Goal: Task Accomplishment & Management: Manage account settings

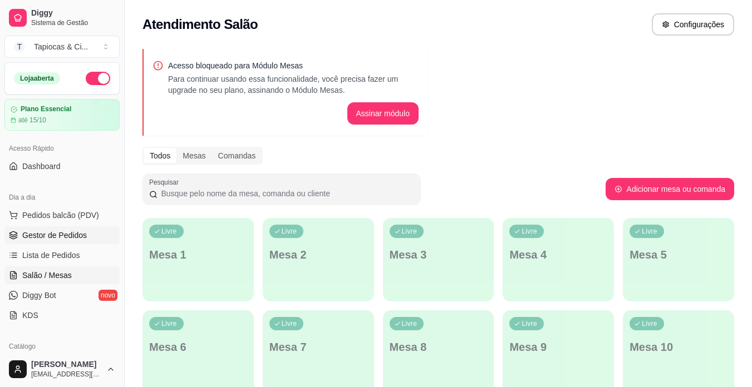
click at [73, 231] on span "Gestor de Pedidos" at bounding box center [54, 235] width 65 height 11
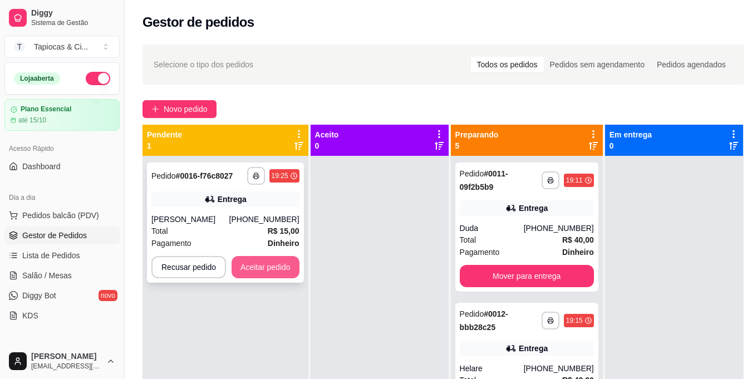
click at [231, 262] on button "Aceitar pedido" at bounding box center [265, 267] width 68 height 22
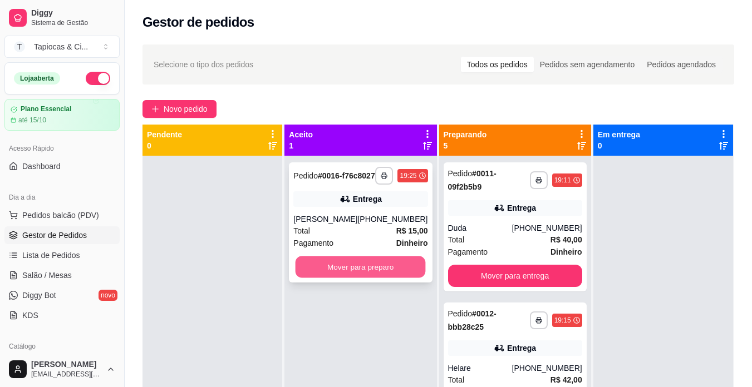
click at [412, 271] on button "Mover para preparo" at bounding box center [360, 268] width 130 height 22
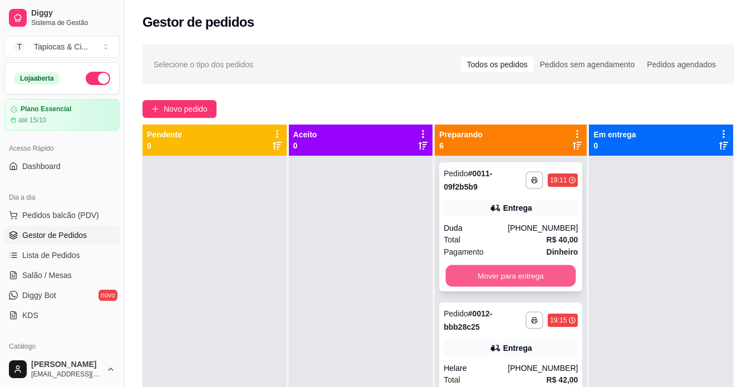
click at [499, 277] on button "Mover para entrega" at bounding box center [511, 276] width 130 height 22
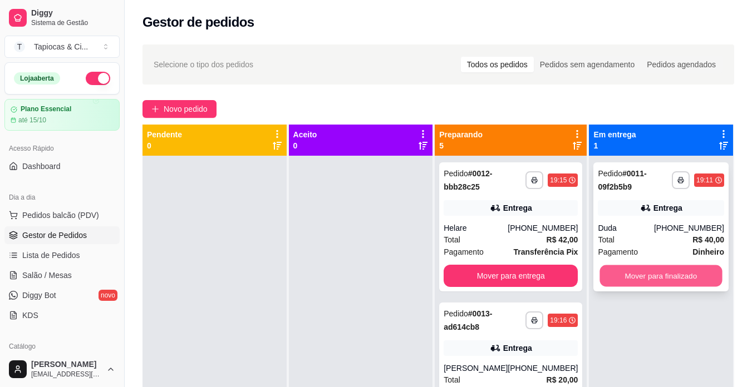
click at [633, 274] on button "Mover para finalizado" at bounding box center [661, 276] width 122 height 22
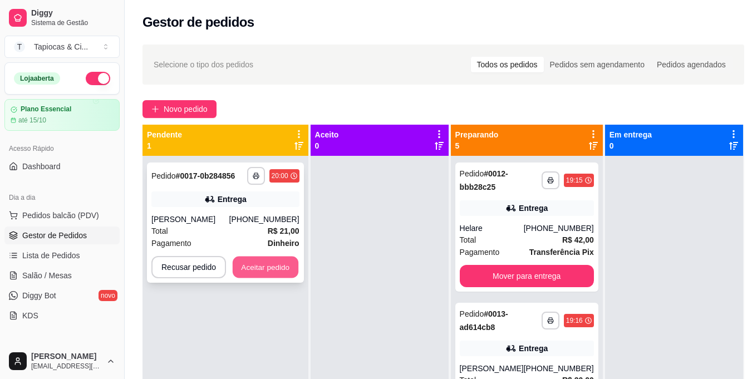
click at [290, 270] on button "Aceitar pedido" at bounding box center [266, 268] width 66 height 22
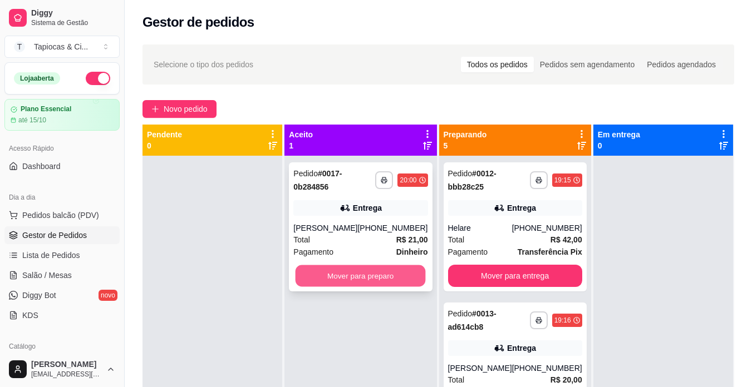
click at [328, 273] on button "Mover para preparo" at bounding box center [360, 276] width 130 height 22
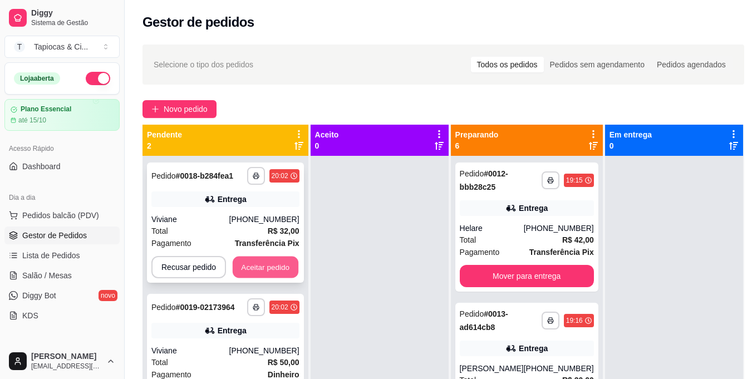
click at [270, 268] on button "Aceitar pedido" at bounding box center [266, 268] width 66 height 22
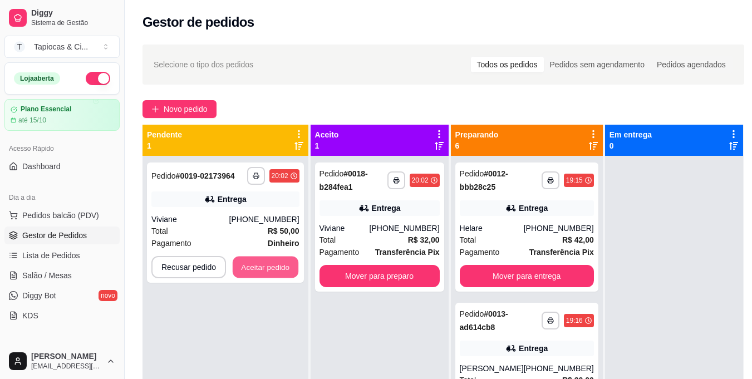
click at [270, 268] on button "Aceitar pedido" at bounding box center [266, 268] width 66 height 22
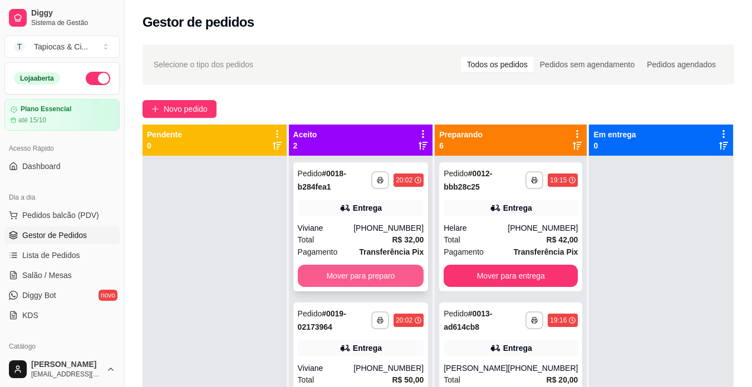
click at [361, 285] on button "Mover para preparo" at bounding box center [361, 276] width 126 height 22
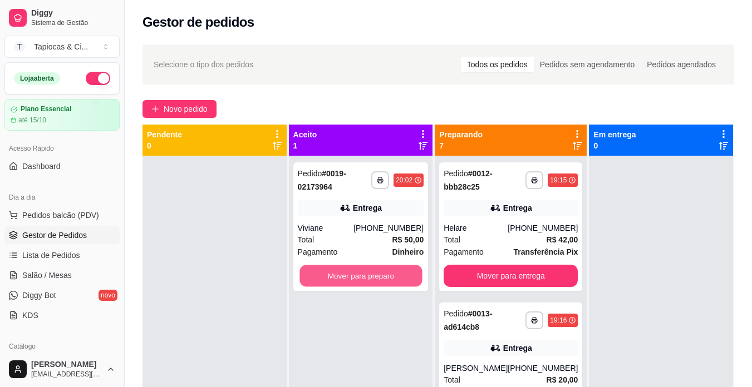
click at [361, 285] on button "Mover para preparo" at bounding box center [360, 276] width 122 height 22
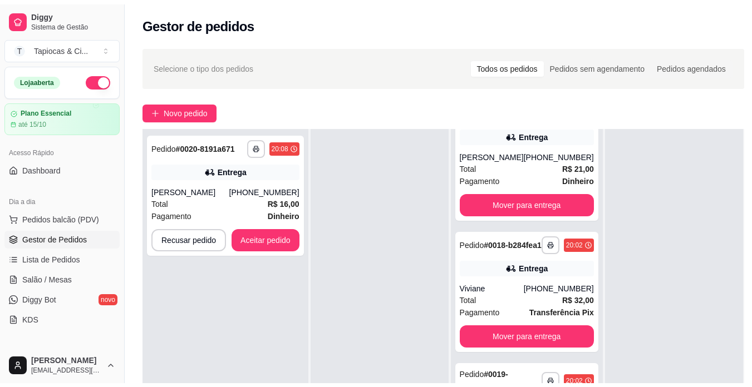
scroll to position [757, 0]
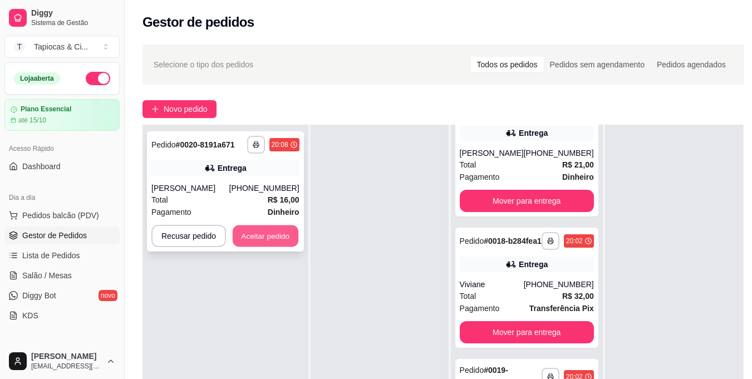
click at [294, 242] on button "Aceitar pedido" at bounding box center [266, 236] width 66 height 22
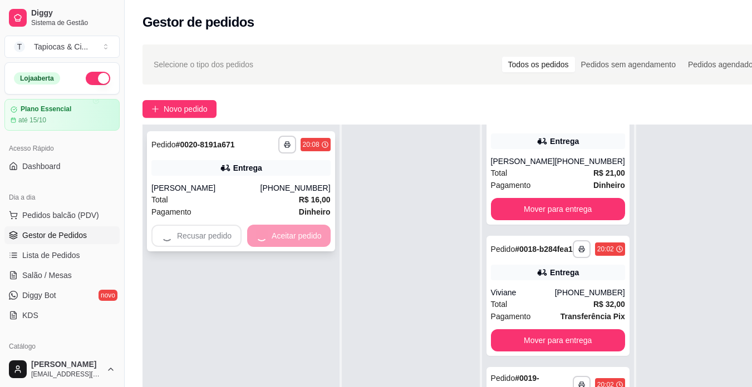
scroll to position [746, 0]
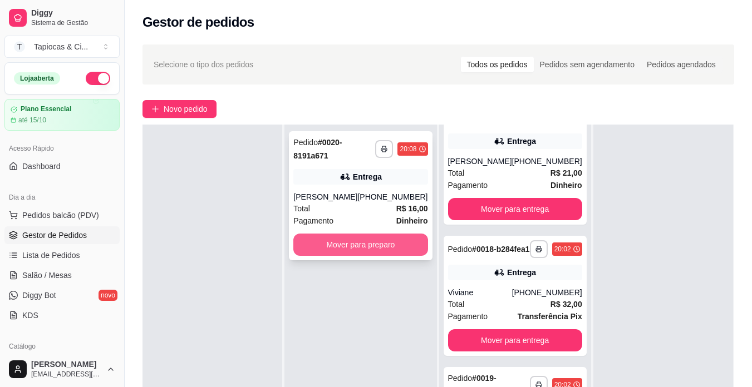
click at [339, 239] on button "Mover para preparo" at bounding box center [360, 245] width 134 height 22
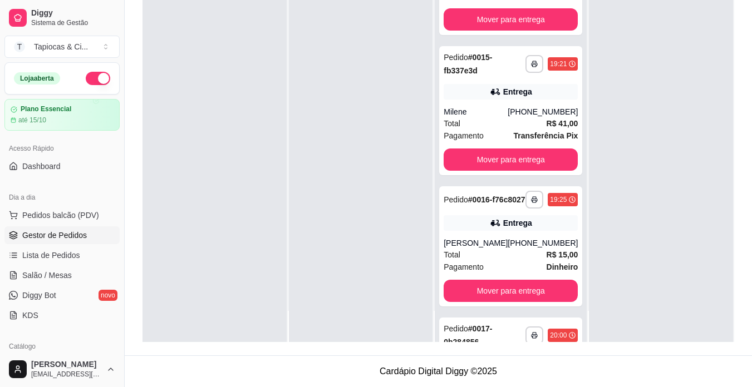
scroll to position [329, 0]
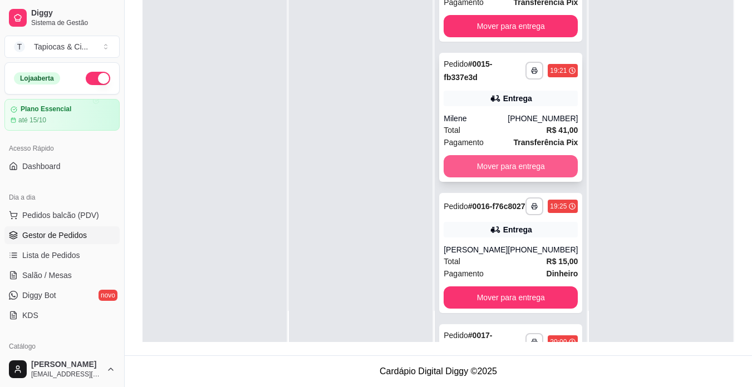
click at [540, 171] on button "Mover para entrega" at bounding box center [510, 166] width 134 height 22
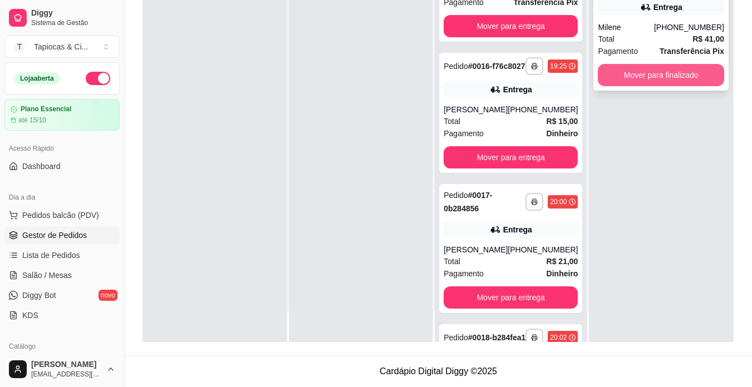
click at [658, 80] on button "Mover para finalizado" at bounding box center [661, 75] width 126 height 22
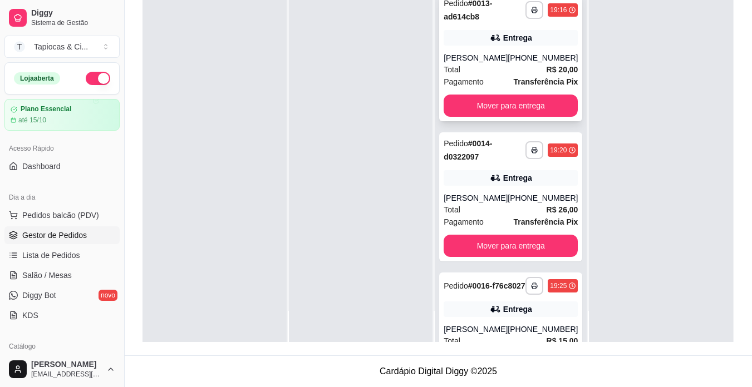
scroll to position [107, 0]
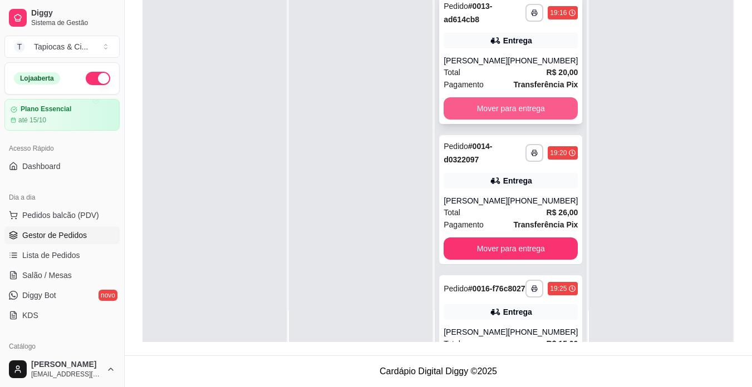
click at [509, 105] on button "Mover para entrega" at bounding box center [510, 108] width 134 height 22
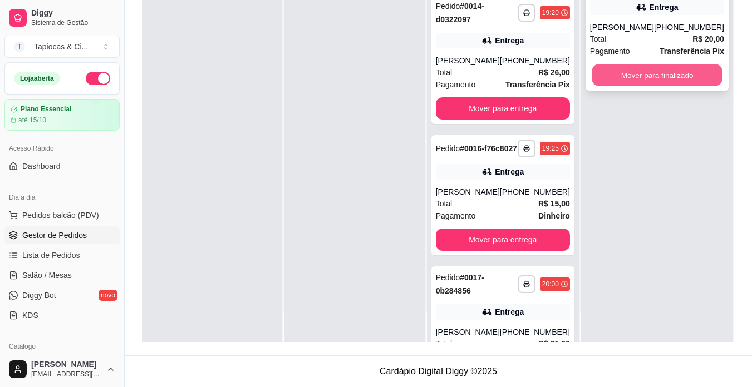
click at [663, 76] on button "Mover para finalizado" at bounding box center [657, 76] width 130 height 22
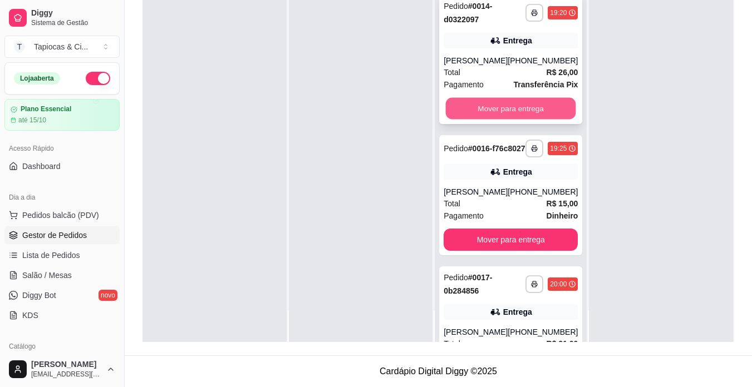
click at [472, 111] on button "Mover para entrega" at bounding box center [511, 109] width 130 height 22
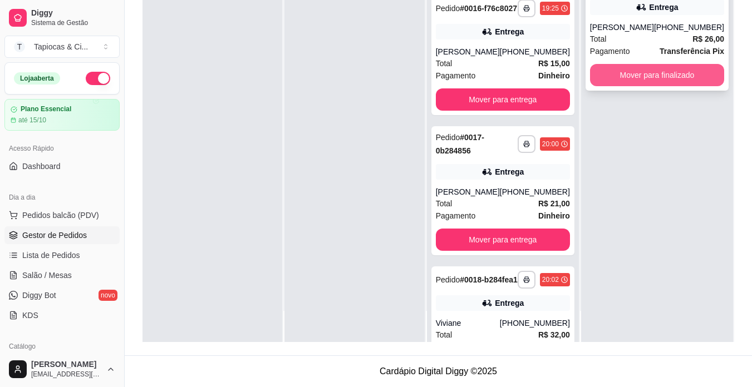
click at [637, 72] on button "Mover para finalizado" at bounding box center [657, 75] width 134 height 22
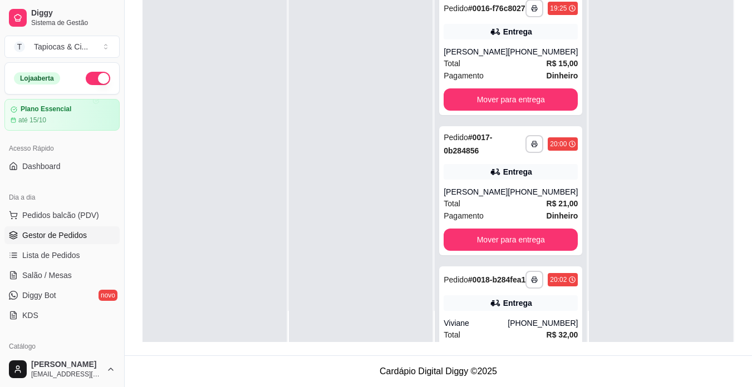
drag, startPoint x: 469, startPoint y: 118, endPoint x: 422, endPoint y: 102, distance: 48.9
drag, startPoint x: 422, startPoint y: 102, endPoint x: 417, endPoint y: 101, distance: 5.7
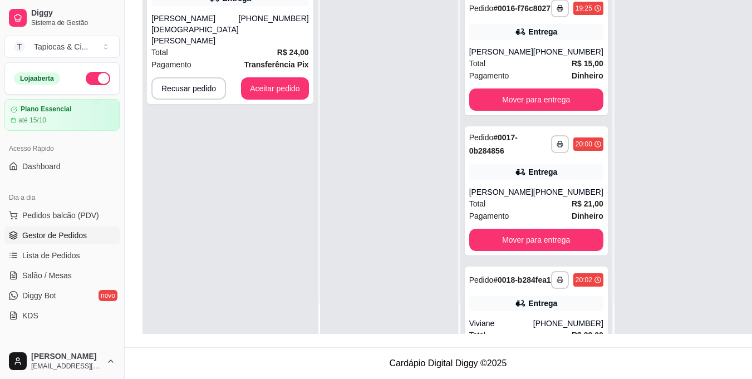
drag, startPoint x: 417, startPoint y: 101, endPoint x: 387, endPoint y: 102, distance: 30.1
click at [395, 106] on div at bounding box center [389, 144] width 138 height 379
click at [254, 77] on button "Aceitar pedido" at bounding box center [275, 88] width 68 height 22
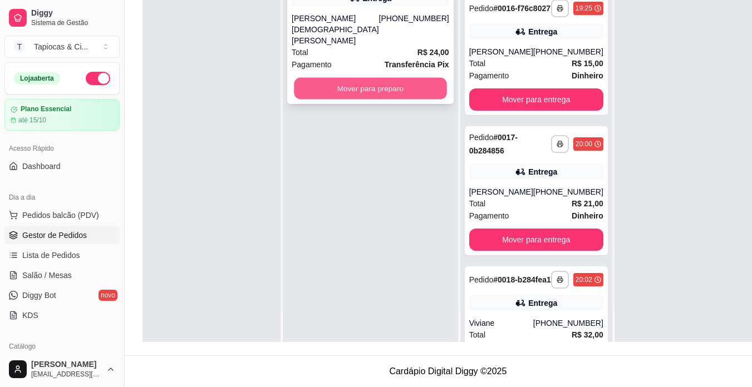
click at [357, 82] on button "Mover para preparo" at bounding box center [370, 89] width 152 height 22
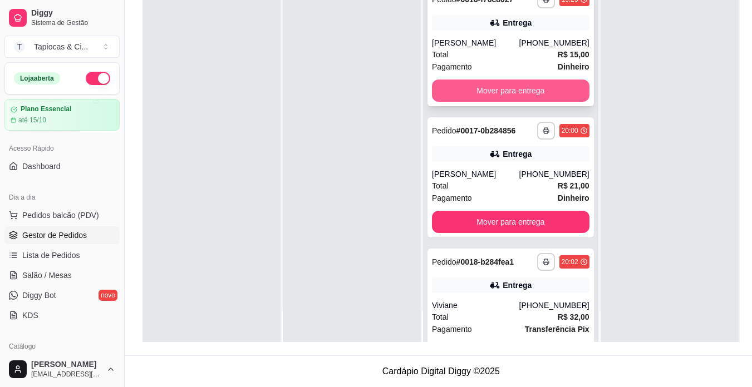
click at [537, 102] on button "Mover para entrega" at bounding box center [510, 91] width 157 height 22
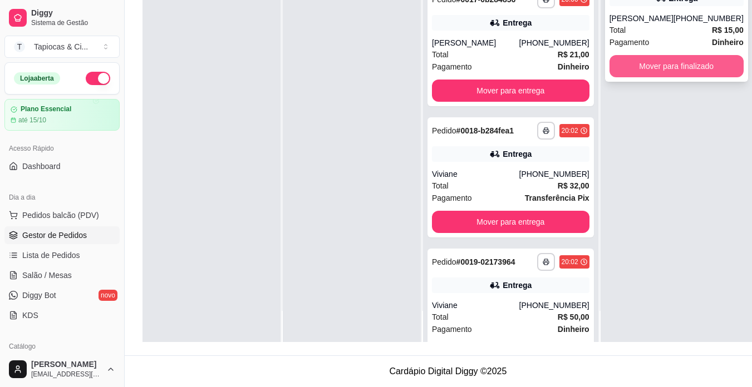
click at [661, 74] on button "Mover para finalizado" at bounding box center [676, 66] width 134 height 22
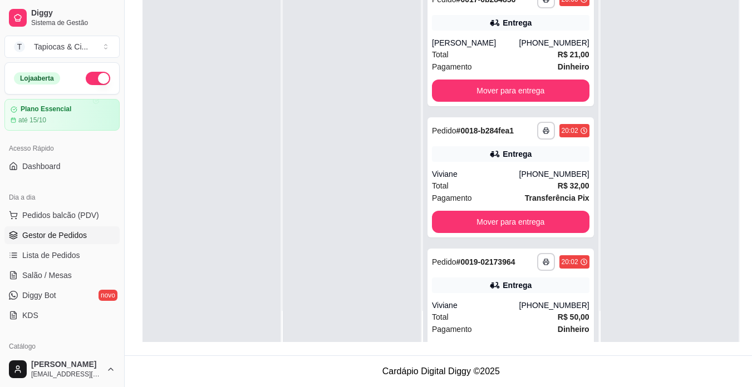
click at [627, 42] on div at bounding box center [669, 148] width 138 height 387
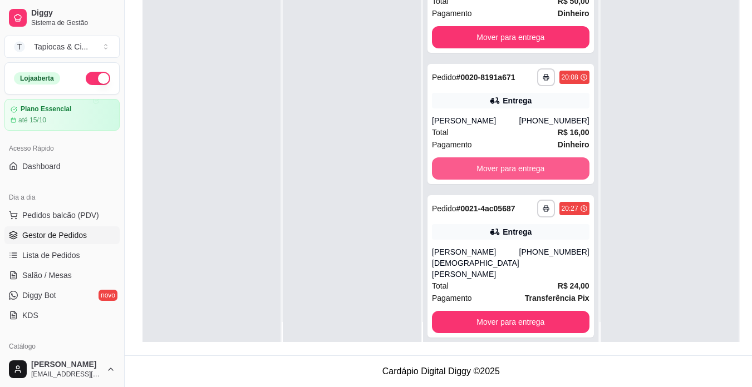
scroll to position [31, 0]
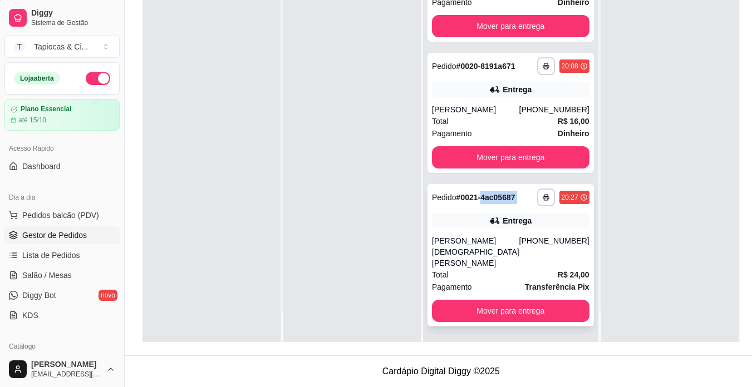
drag, startPoint x: 519, startPoint y: 183, endPoint x: 525, endPoint y: 216, distance: 34.4
click at [525, 216] on div "**********" at bounding box center [510, 148] width 175 height 387
click at [483, 262] on div "[PERSON_NAME] [DEMOGRAPHIC_DATA] [PERSON_NAME]" at bounding box center [475, 251] width 87 height 33
drag, startPoint x: 500, startPoint y: 103, endPoint x: 496, endPoint y: 112, distance: 9.7
click at [496, 112] on div "**********" at bounding box center [510, 113] width 166 height 120
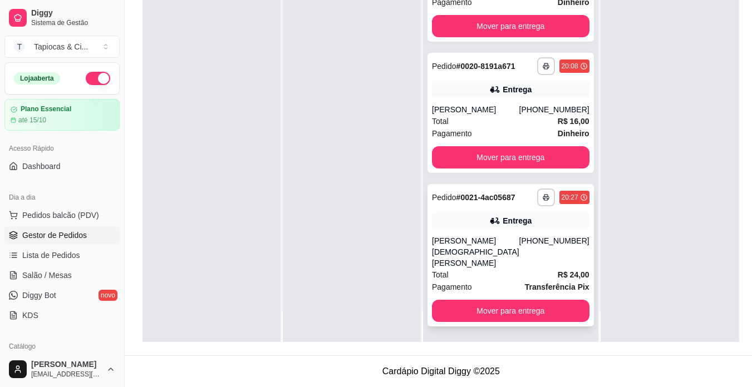
click at [519, 262] on div "[PHONE_NUMBER]" at bounding box center [554, 251] width 70 height 33
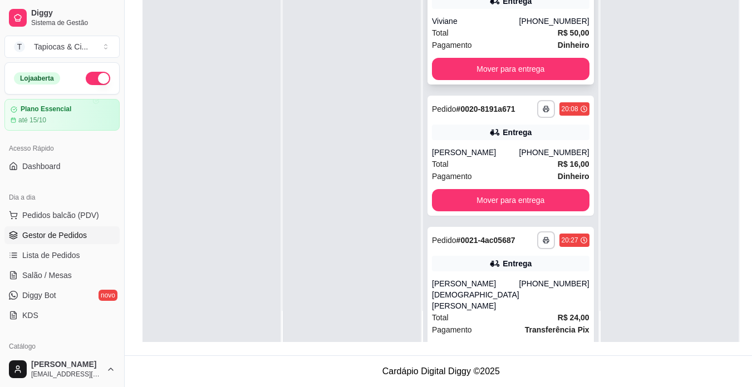
scroll to position [309, 0]
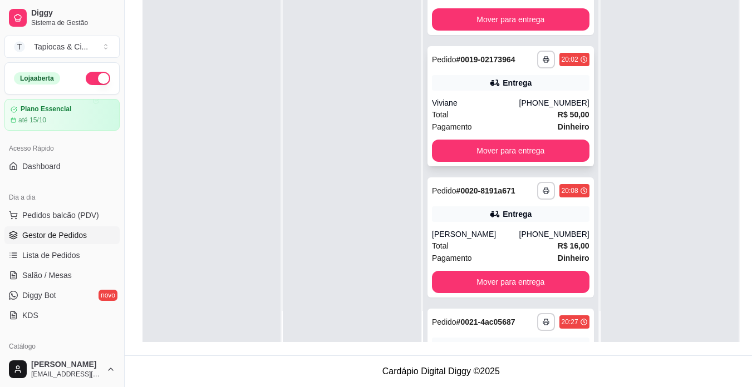
click at [558, 119] on strong "R$ 50,00" at bounding box center [574, 114] width 32 height 9
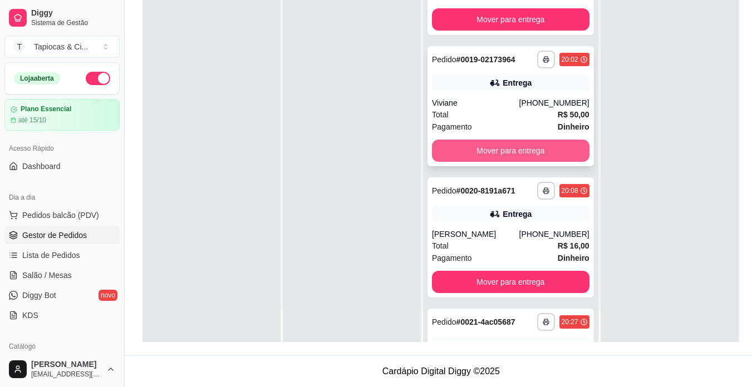
click at [532, 162] on button "Mover para entrega" at bounding box center [510, 151] width 157 height 22
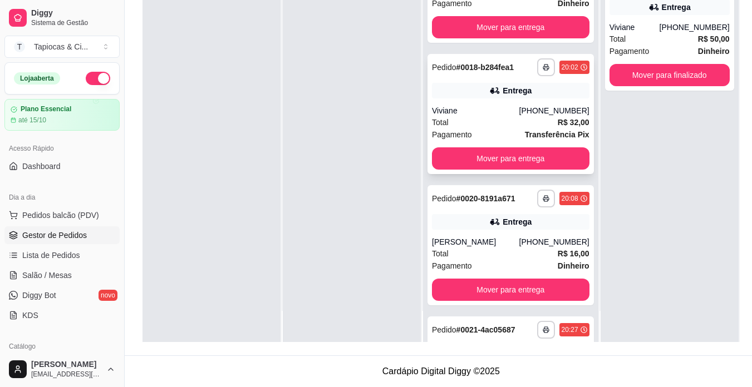
scroll to position [142, 0]
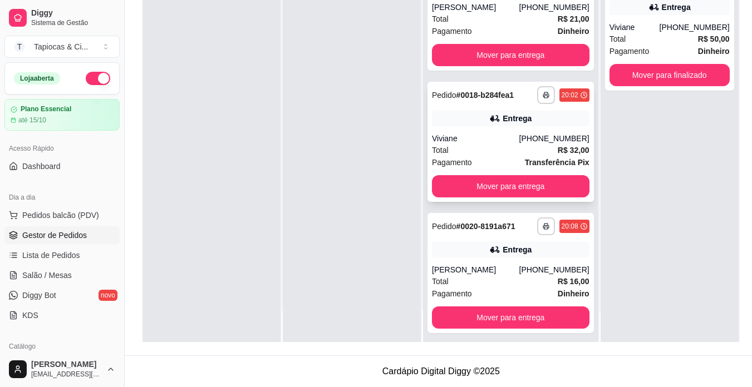
click at [533, 144] on div "[PHONE_NUMBER]" at bounding box center [554, 138] width 70 height 11
click at [525, 198] on div "**********" at bounding box center [510, 142] width 166 height 120
click at [535, 198] on button "Mover para entrega" at bounding box center [510, 187] width 152 height 22
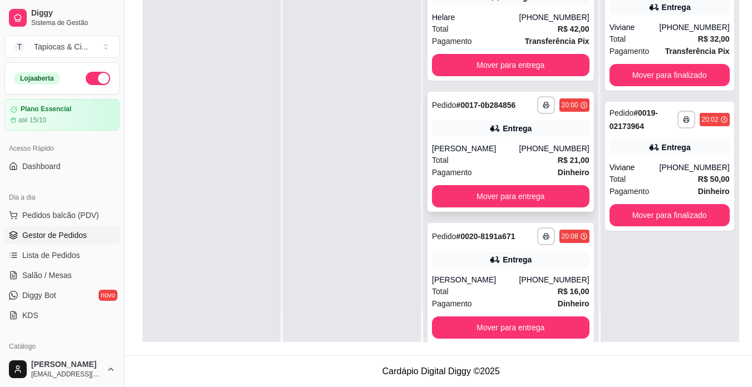
scroll to position [0, 0]
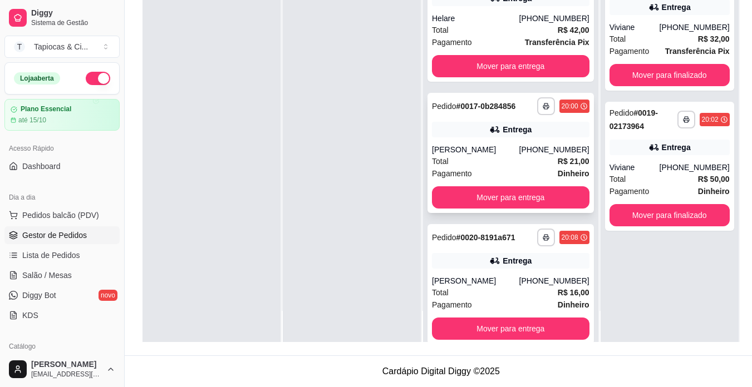
click at [530, 167] on div "Total R$ 21,00" at bounding box center [510, 161] width 157 height 12
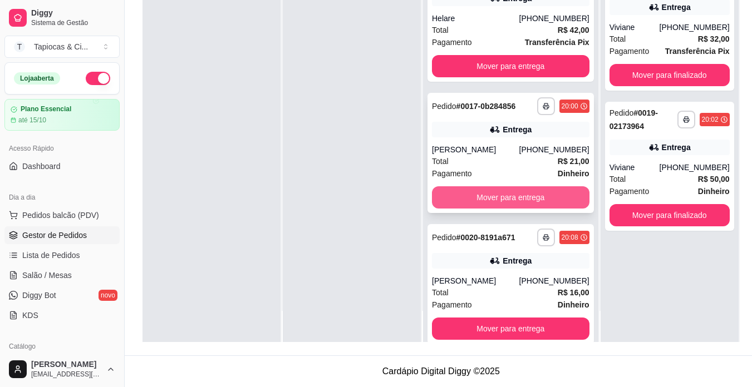
click at [530, 209] on button "Mover para entrega" at bounding box center [510, 197] width 157 height 22
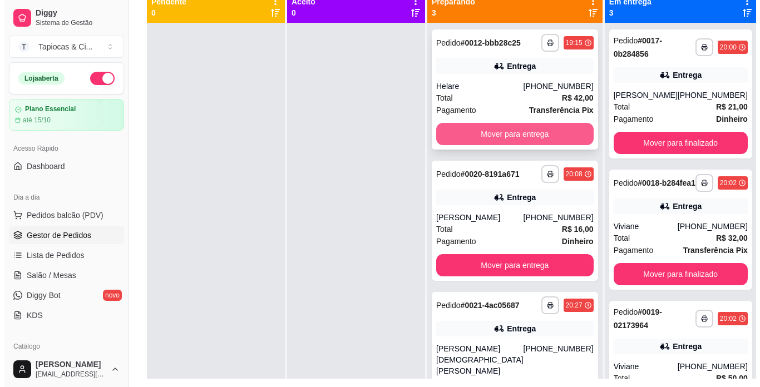
scroll to position [114, 0]
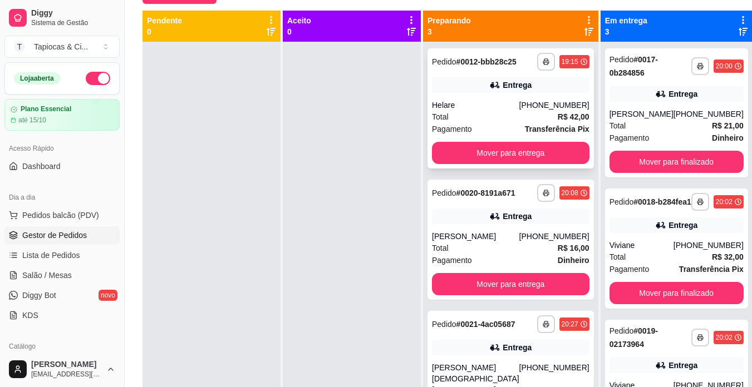
click at [523, 122] on div "Total R$ 42,00" at bounding box center [510, 117] width 157 height 12
click at [534, 157] on button "Mover para entrega" at bounding box center [510, 153] width 157 height 22
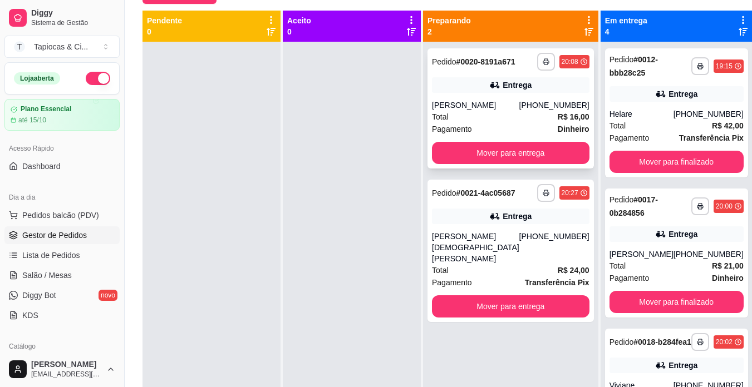
click at [538, 111] on div "[PHONE_NUMBER]" at bounding box center [554, 105] width 70 height 11
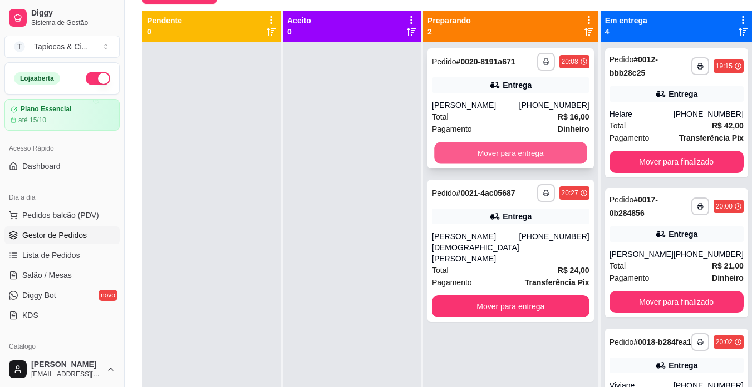
click at [531, 157] on button "Mover para entrega" at bounding box center [510, 153] width 152 height 22
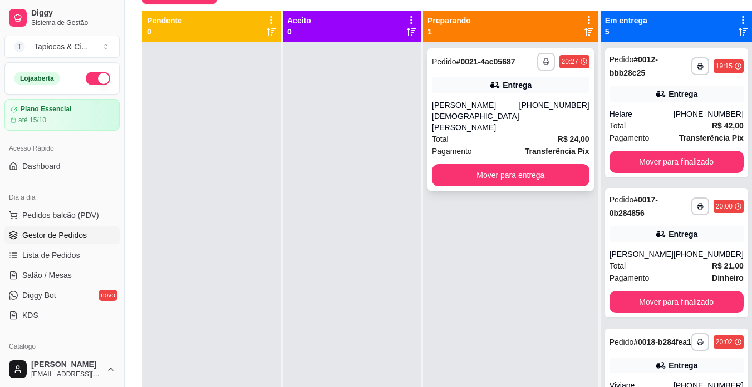
click at [507, 117] on div "[PERSON_NAME] [DEMOGRAPHIC_DATA] [PERSON_NAME]" at bounding box center [475, 116] width 87 height 33
click at [622, 129] on div "Total R$ 42,00" at bounding box center [676, 126] width 134 height 12
click at [630, 118] on div "**********" at bounding box center [676, 112] width 143 height 129
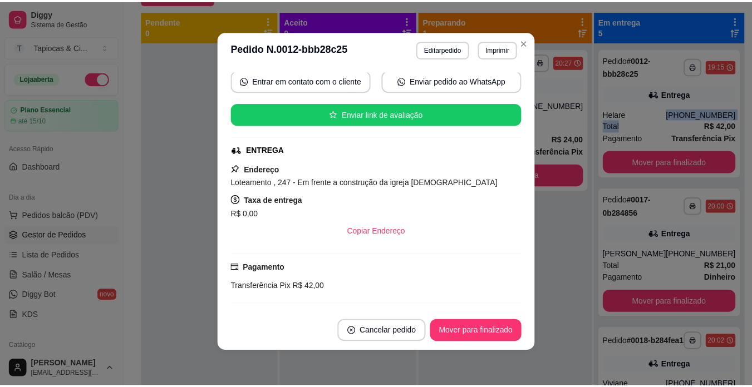
scroll to position [85, 0]
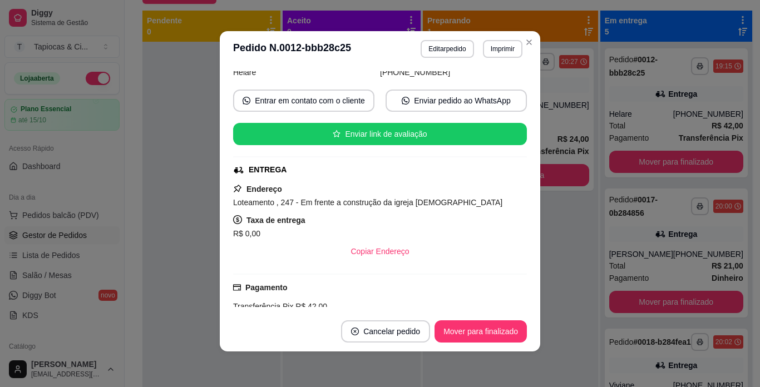
click at [528, 246] on div "feito há 80 minutos Horário do pedido [DATE] 19:15 Status do pedido SAIU PARA E…" at bounding box center [380, 189] width 321 height 245
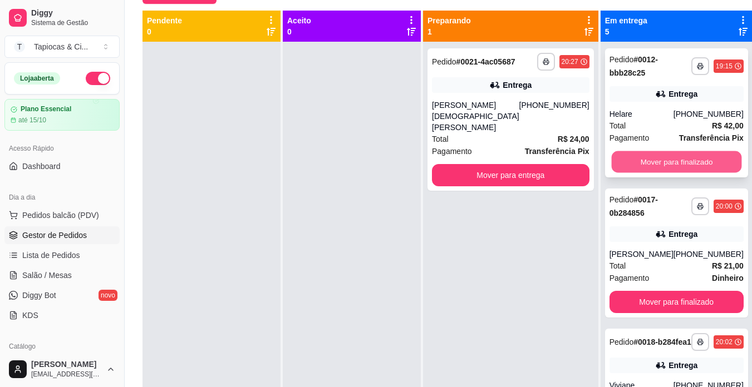
click at [644, 166] on button "Mover para finalizado" at bounding box center [676, 162] width 130 height 22
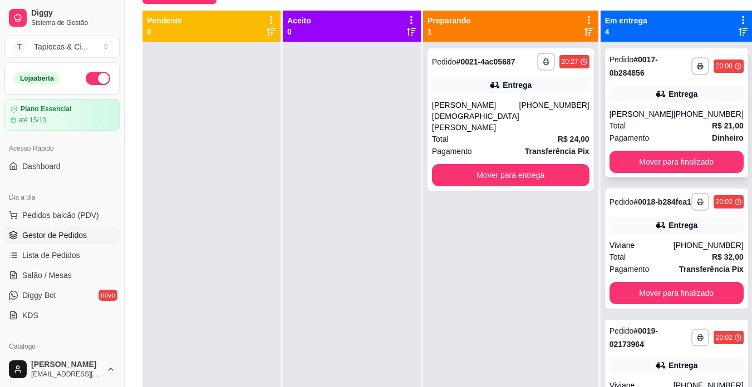
click at [690, 97] on div "Entrega" at bounding box center [676, 94] width 134 height 16
click at [712, 121] on strong "R$ 21,00" at bounding box center [728, 125] width 32 height 9
click at [679, 274] on strong "Transferência Pix" at bounding box center [711, 269] width 65 height 9
click at [619, 161] on button "Mover para finalizado" at bounding box center [676, 162] width 134 height 22
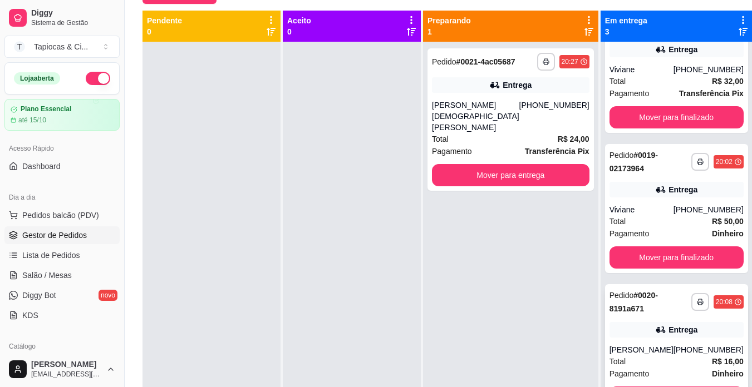
scroll to position [31, 0]
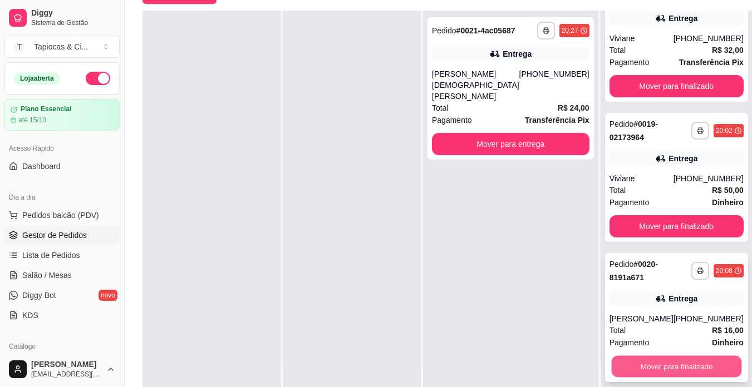
click at [652, 367] on button "Mover para finalizado" at bounding box center [676, 367] width 130 height 22
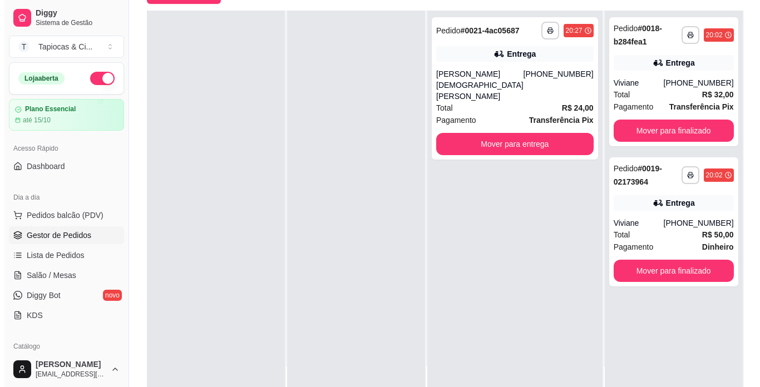
scroll to position [0, 0]
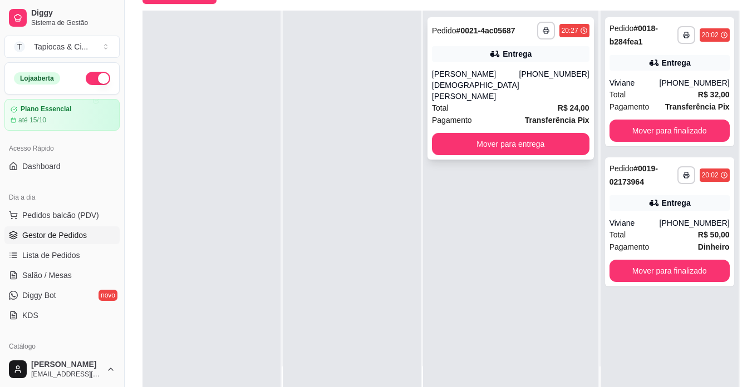
drag, startPoint x: 494, startPoint y: 92, endPoint x: 502, endPoint y: 98, distance: 10.4
click at [502, 98] on div "[PERSON_NAME] [DEMOGRAPHIC_DATA] [PERSON_NAME]" at bounding box center [475, 84] width 87 height 33
click at [630, 86] on div "Viviane" at bounding box center [634, 82] width 50 height 11
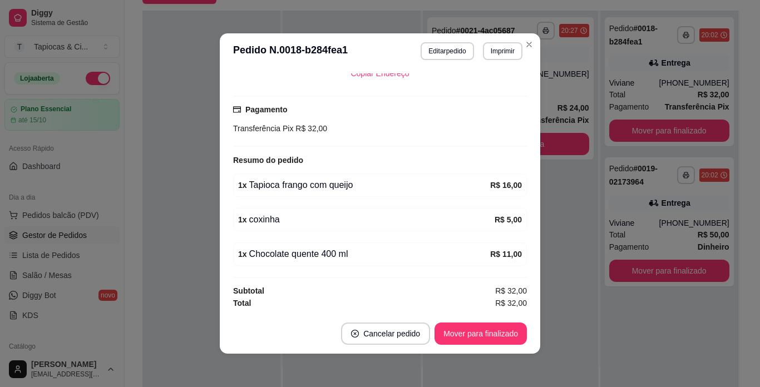
scroll to position [2, 0]
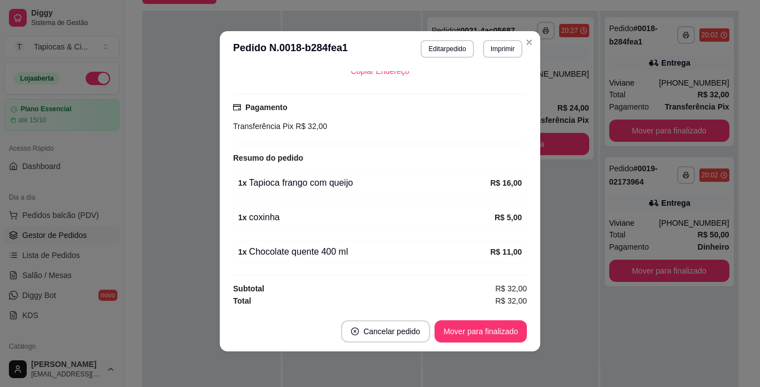
drag, startPoint x: 380, startPoint y: 139, endPoint x: 375, endPoint y: 126, distance: 14.1
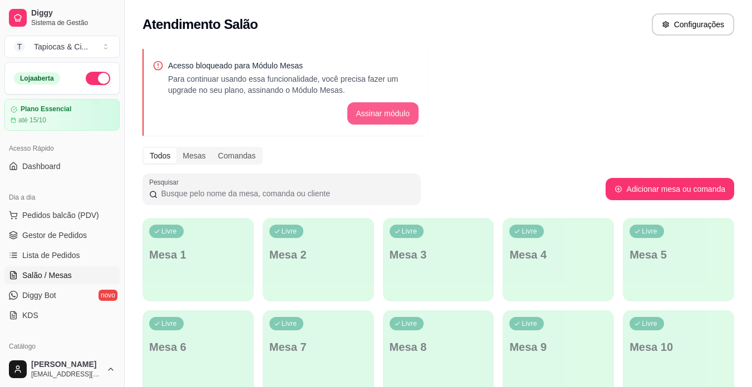
drag, startPoint x: 375, startPoint y: 126, endPoint x: 364, endPoint y: 110, distance: 19.1
drag, startPoint x: 364, startPoint y: 110, endPoint x: 452, endPoint y: 81, distance: 93.3
click at [77, 230] on span "Gestor de Pedidos" at bounding box center [54, 235] width 65 height 11
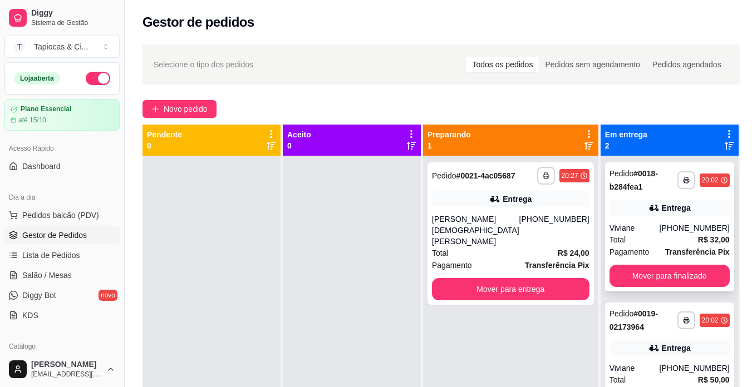
click at [638, 236] on div "Total R$ 32,00" at bounding box center [669, 240] width 120 height 12
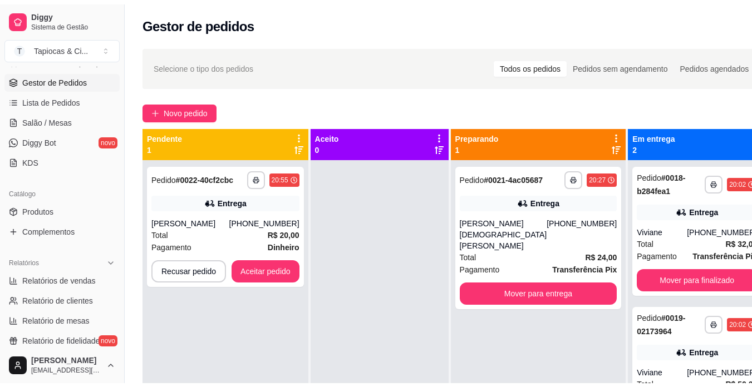
scroll to position [167, 0]
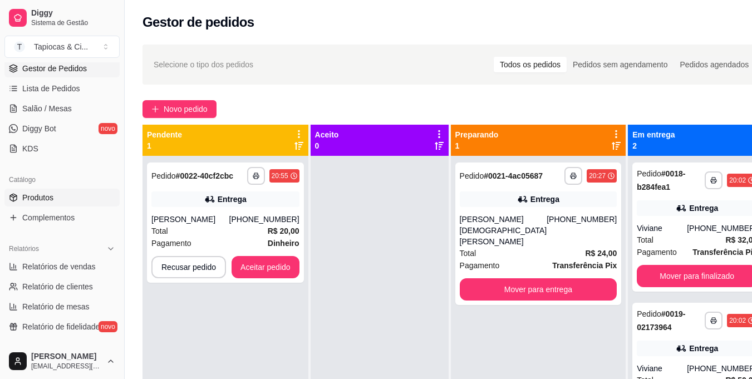
click at [43, 195] on span "Produtos" at bounding box center [37, 197] width 31 height 11
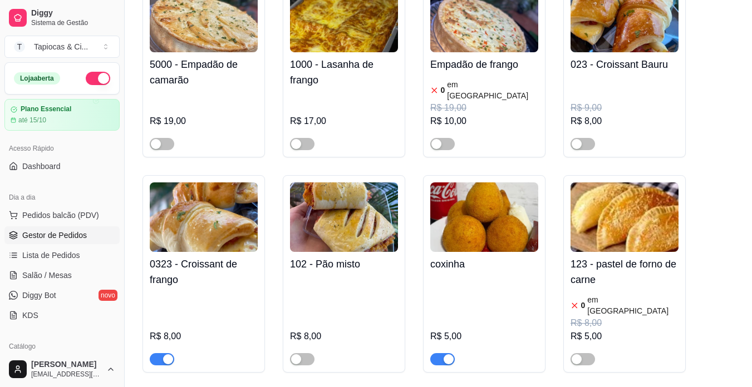
click at [53, 240] on span "Gestor de Pedidos" at bounding box center [54, 235] width 65 height 11
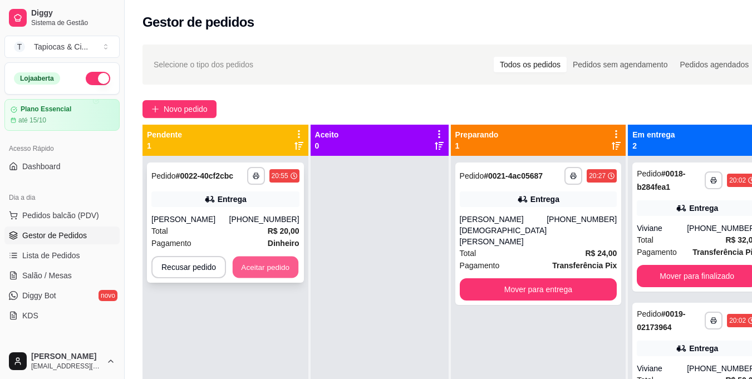
click at [262, 268] on button "Aceitar pedido" at bounding box center [266, 268] width 66 height 22
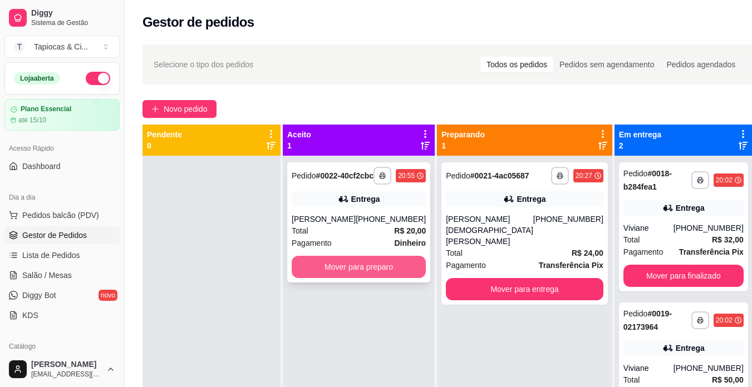
click at [367, 264] on div "**********" at bounding box center [358, 222] width 143 height 120
click at [333, 274] on button "Mover para preparo" at bounding box center [359, 268] width 130 height 22
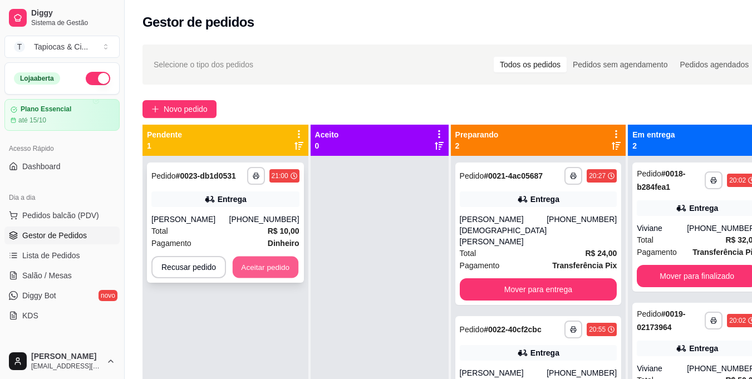
click at [242, 272] on button "Aceitar pedido" at bounding box center [266, 268] width 66 height 22
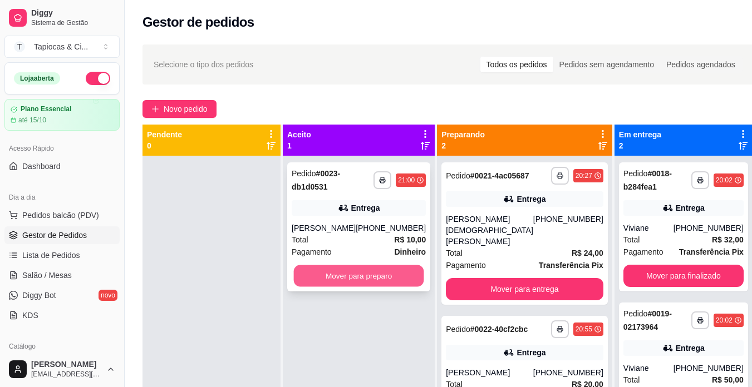
click at [382, 274] on button "Mover para preparo" at bounding box center [359, 276] width 130 height 22
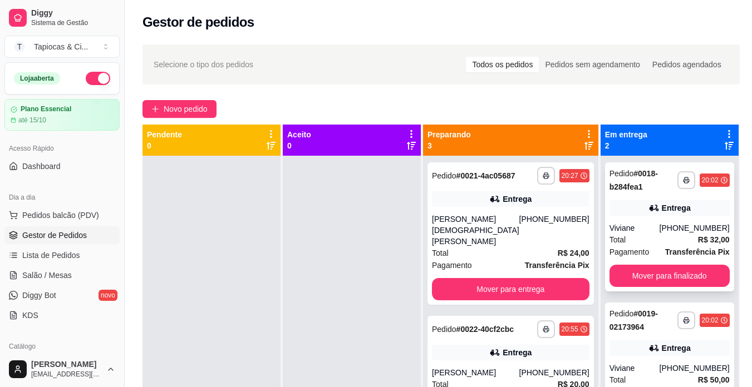
click at [626, 243] on div "Total R$ 32,00" at bounding box center [669, 240] width 120 height 12
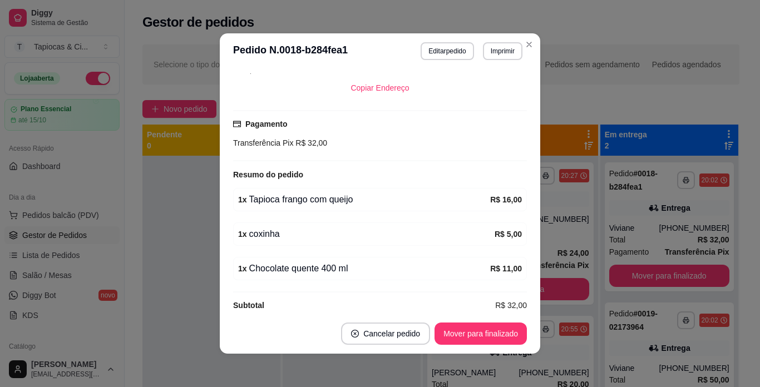
scroll to position [265, 0]
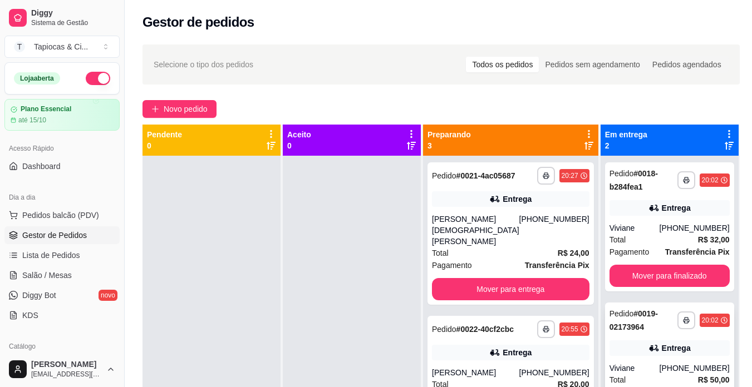
click at [618, 368] on div "Viviane" at bounding box center [634, 368] width 50 height 11
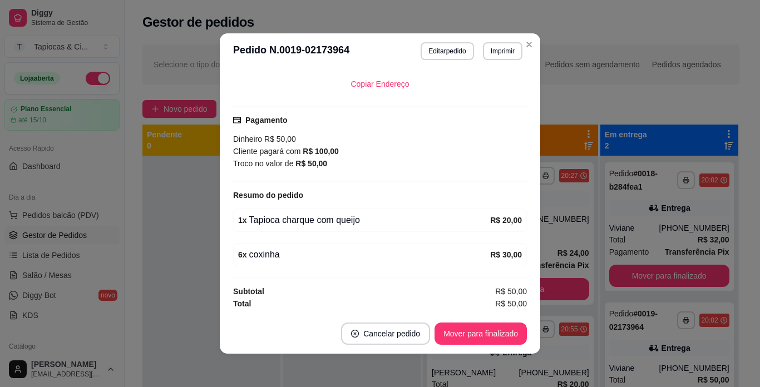
scroll to position [255, 0]
click at [472, 338] on button "Mover para finalizado" at bounding box center [481, 334] width 92 height 22
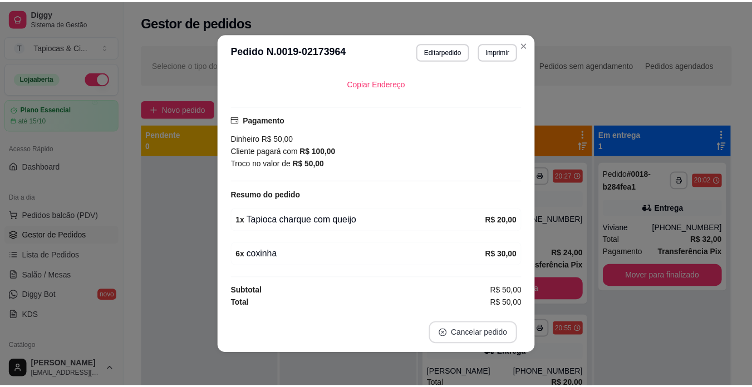
scroll to position [230, 0]
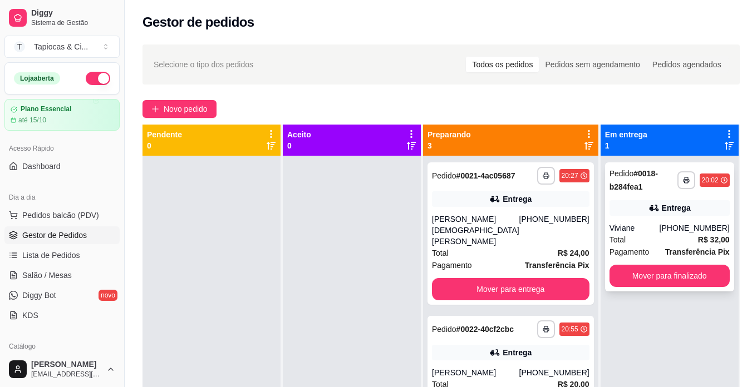
click at [637, 239] on div "Total R$ 32,00" at bounding box center [669, 240] width 120 height 12
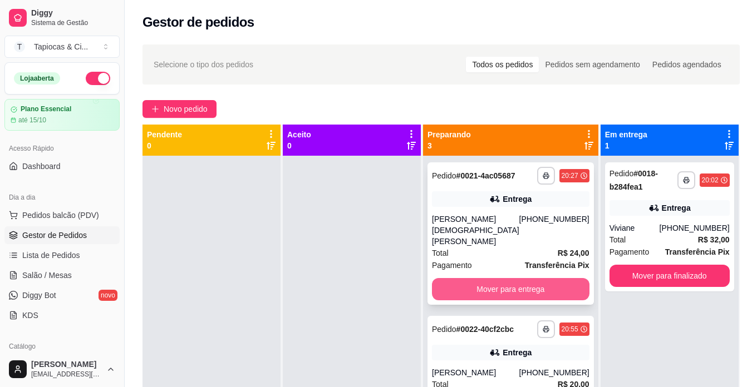
click at [506, 281] on button "Mover para entrega" at bounding box center [510, 289] width 157 height 22
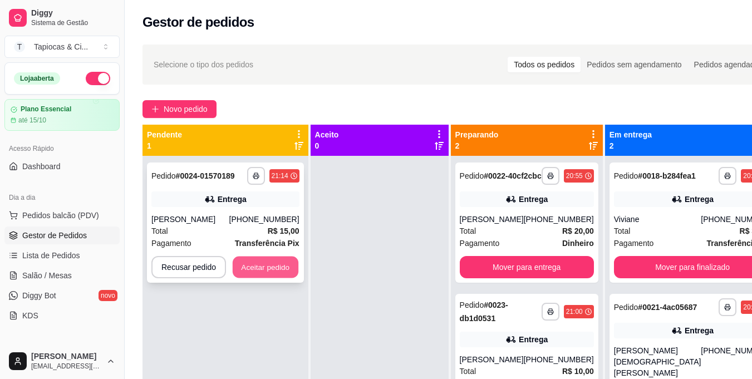
click at [258, 275] on button "Aceitar pedido" at bounding box center [266, 268] width 66 height 22
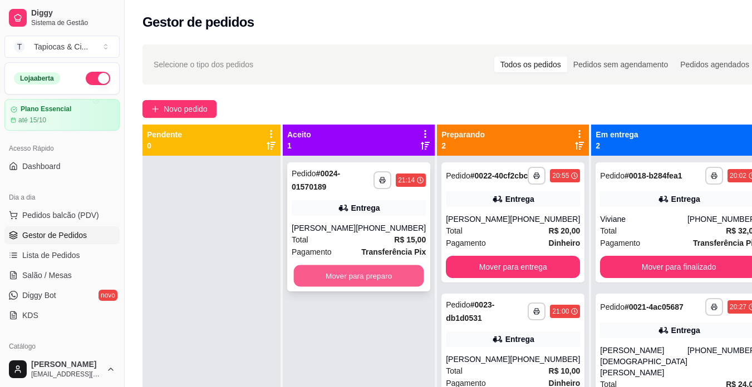
click at [318, 278] on button "Mover para preparo" at bounding box center [359, 276] width 130 height 22
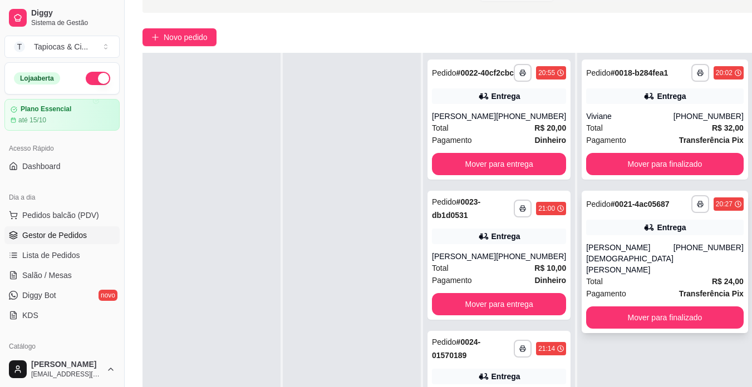
scroll to position [170, 0]
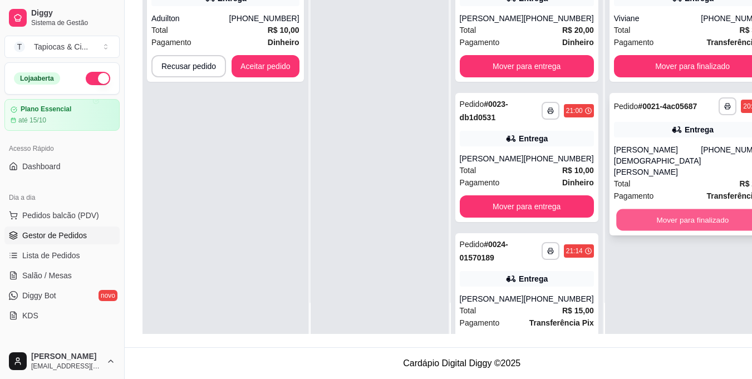
click at [653, 230] on button "Mover para finalizado" at bounding box center [692, 220] width 152 height 22
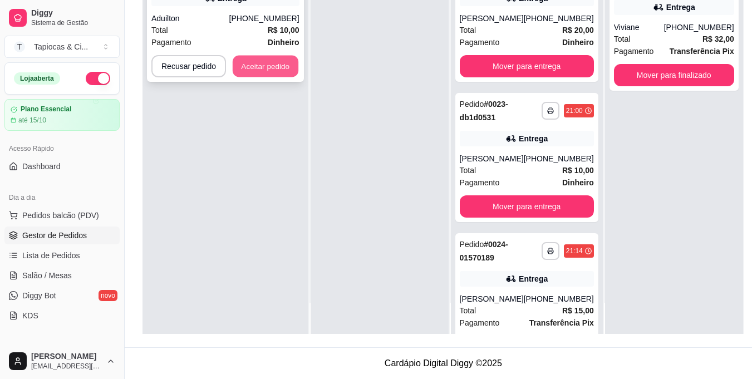
click at [267, 70] on button "Aceitar pedido" at bounding box center [266, 67] width 66 height 22
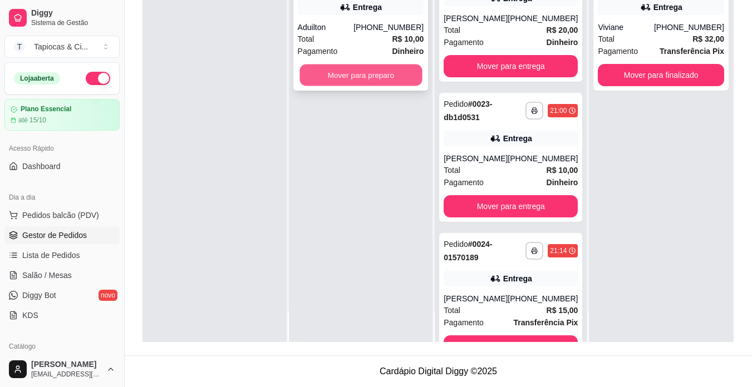
click at [327, 79] on button "Mover para preparo" at bounding box center [360, 76] width 122 height 22
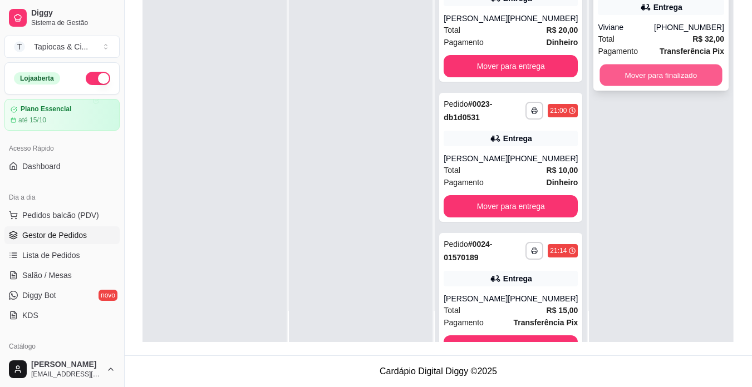
click at [623, 72] on button "Mover para finalizado" at bounding box center [661, 76] width 122 height 22
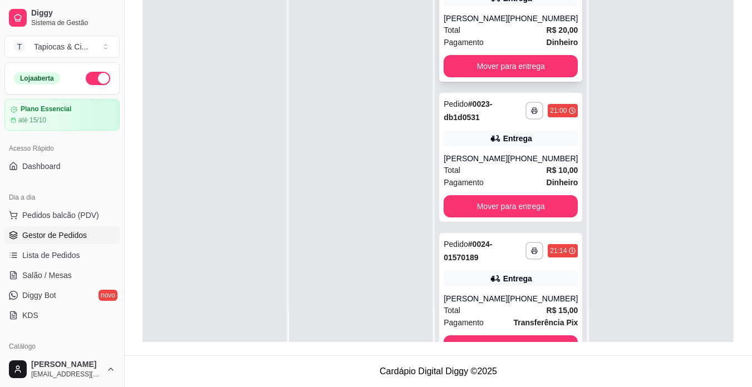
click at [486, 48] on div "Pagamento Dinheiro" at bounding box center [510, 42] width 134 height 12
click at [540, 71] on button "Mover para entrega" at bounding box center [511, 67] width 130 height 22
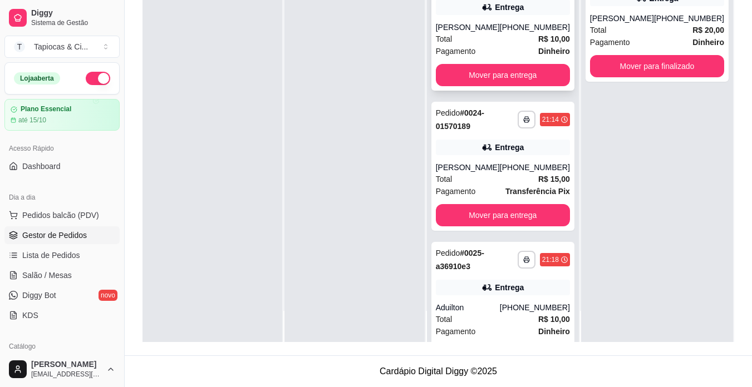
click at [464, 42] on div "Total R$ 10,00" at bounding box center [503, 39] width 134 height 12
click at [503, 160] on div "**********" at bounding box center [502, 166] width 143 height 129
click at [488, 315] on div "Total R$ 10,00" at bounding box center [503, 319] width 134 height 12
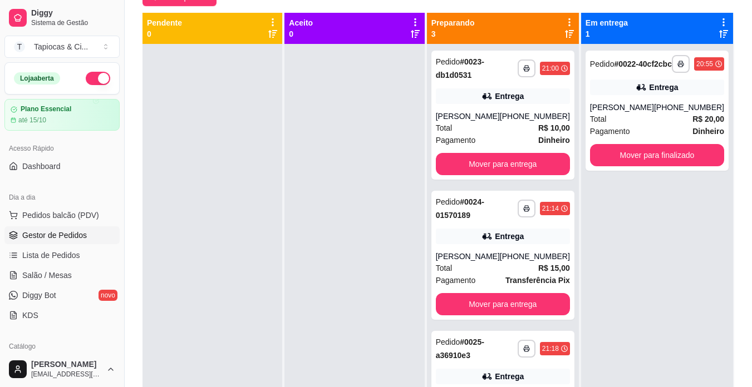
scroll to position [114, 0]
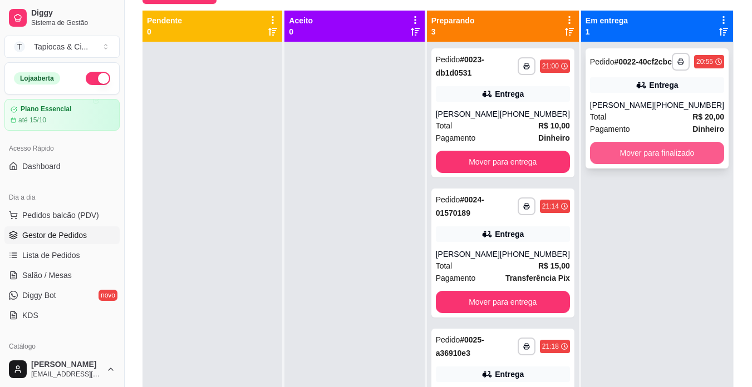
click at [709, 164] on button "Mover para finalizado" at bounding box center [657, 153] width 134 height 22
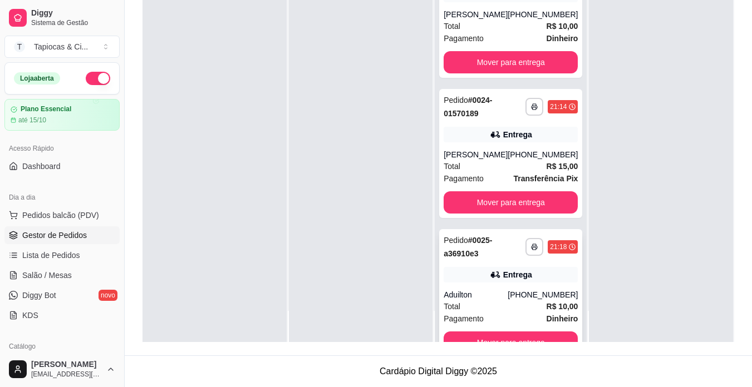
scroll to position [0, 0]
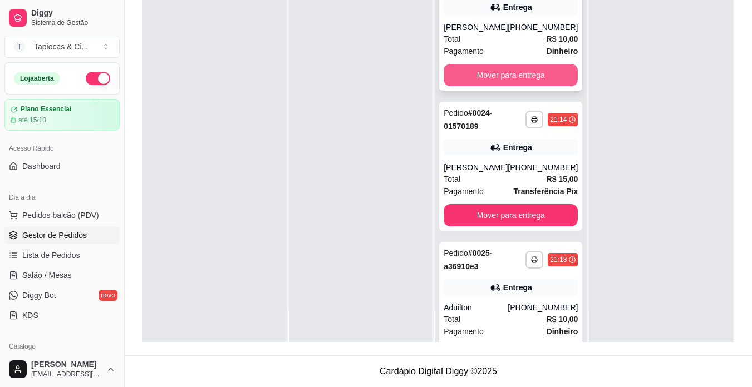
click at [555, 77] on button "Mover para entrega" at bounding box center [510, 75] width 134 height 22
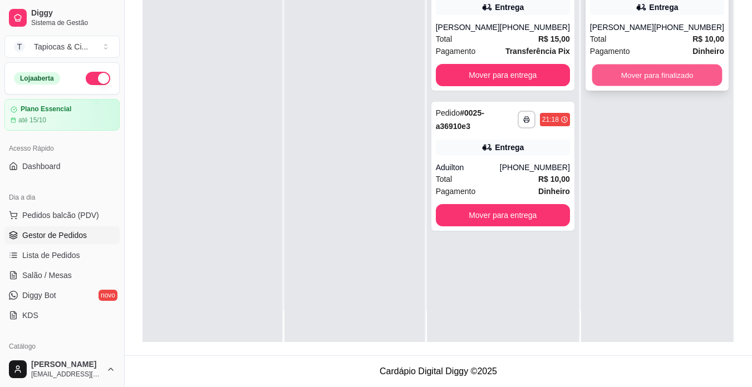
click at [664, 80] on button "Mover para finalizado" at bounding box center [657, 76] width 130 height 22
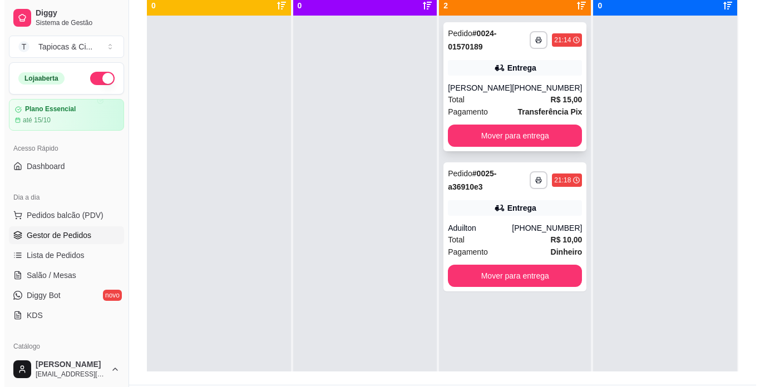
scroll to position [114, 0]
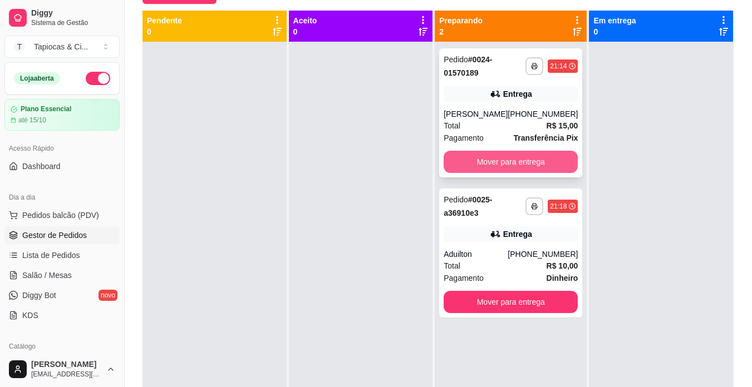
click at [528, 158] on button "Mover para entrega" at bounding box center [510, 162] width 134 height 22
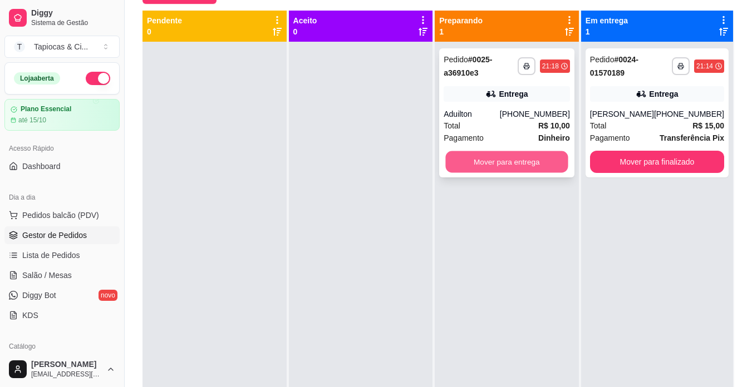
click at [529, 157] on button "Mover para entrega" at bounding box center [507, 162] width 122 height 22
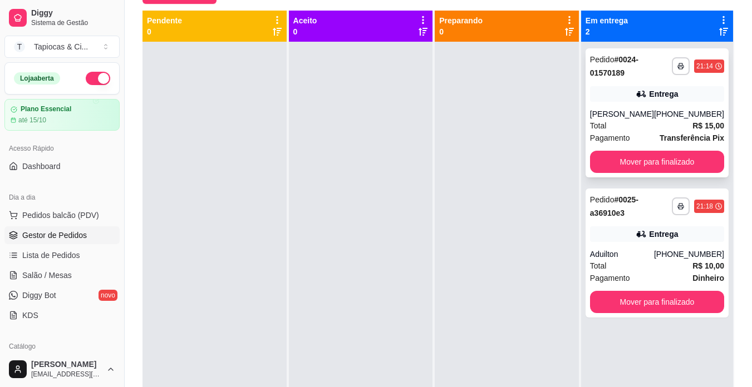
click at [669, 122] on div "Total R$ 15,00" at bounding box center [657, 126] width 134 height 12
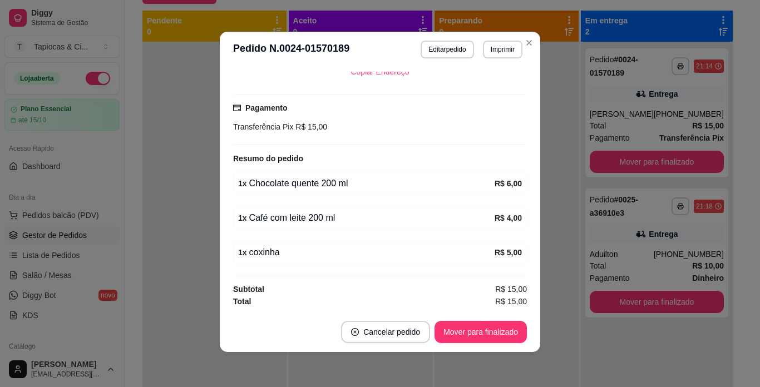
scroll to position [2, 0]
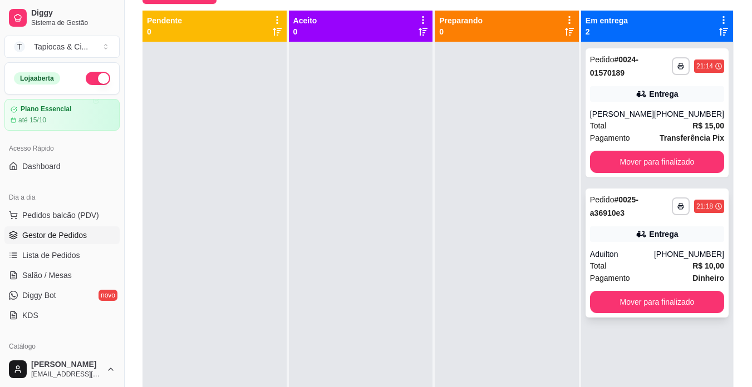
click at [697, 274] on strong "Dinheiro" at bounding box center [708, 278] width 32 height 9
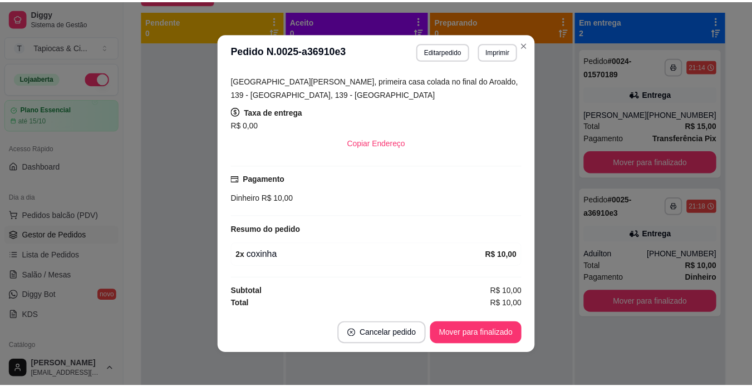
scroll to position [210, 0]
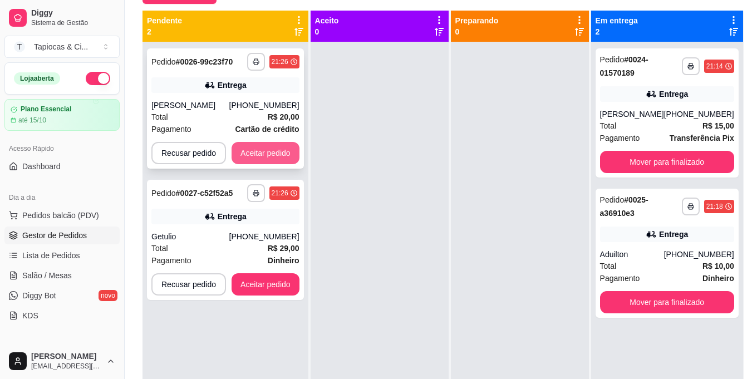
click at [284, 157] on button "Aceitar pedido" at bounding box center [265, 153] width 68 height 22
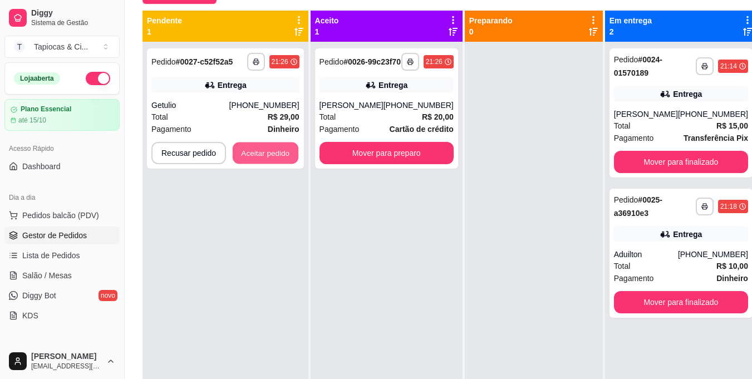
click at [284, 157] on button "Aceitar pedido" at bounding box center [266, 153] width 66 height 22
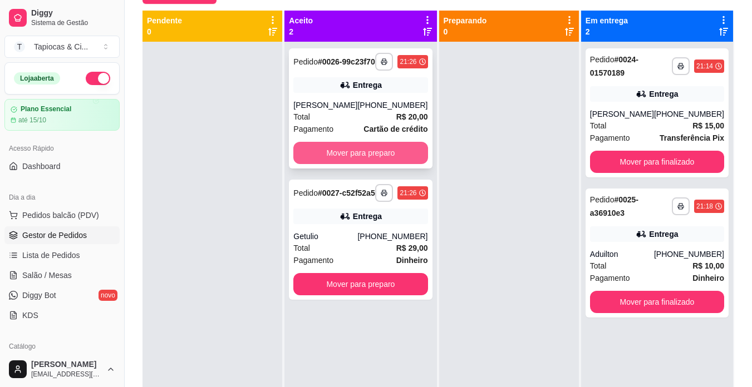
click at [373, 161] on button "Mover para preparo" at bounding box center [360, 153] width 134 height 22
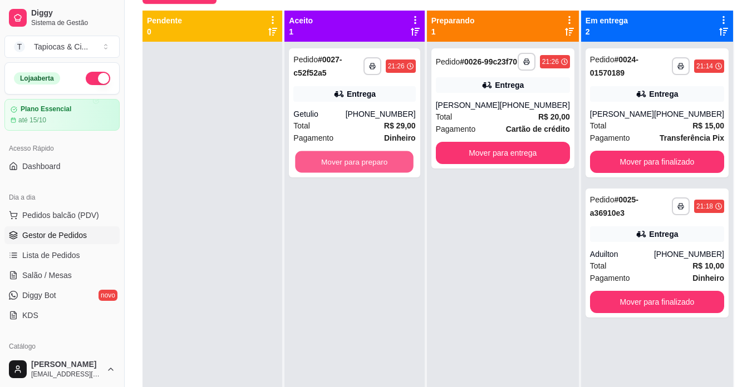
click at [373, 161] on button "Mover para preparo" at bounding box center [354, 162] width 119 height 22
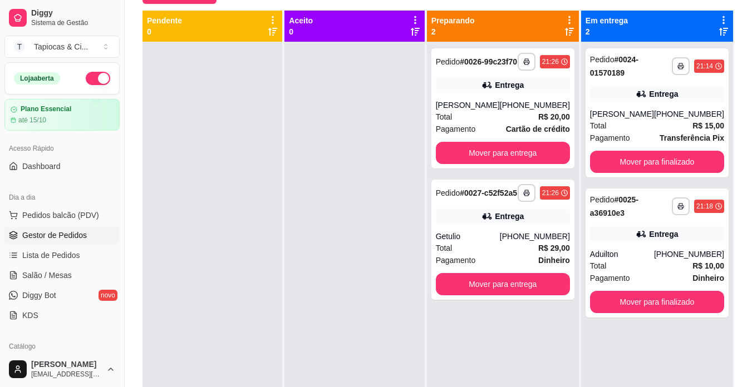
click at [626, 160] on button "Mover para finalizado" at bounding box center [657, 162] width 134 height 22
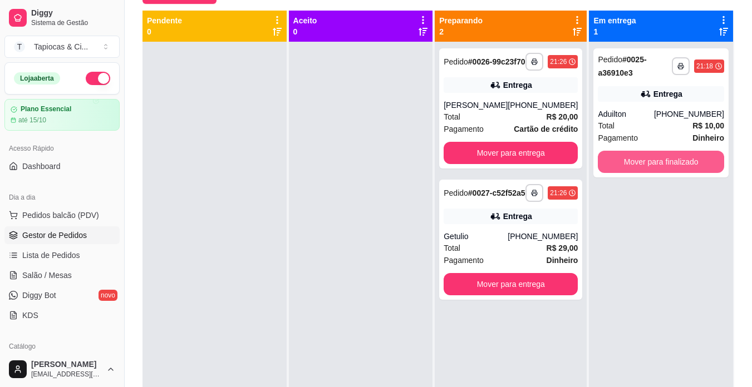
click at [626, 157] on button "Mover para finalizado" at bounding box center [661, 162] width 126 height 22
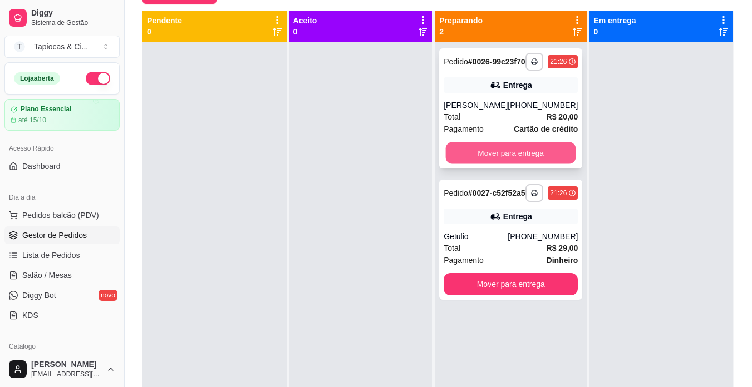
click at [461, 156] on button "Mover para entrega" at bounding box center [511, 153] width 130 height 22
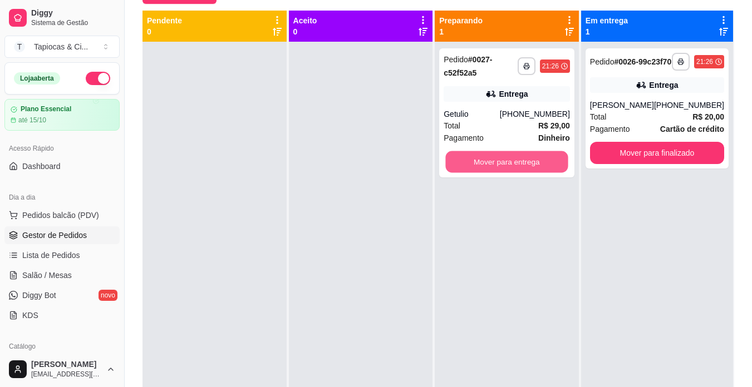
click at [476, 159] on button "Mover para entrega" at bounding box center [507, 162] width 122 height 22
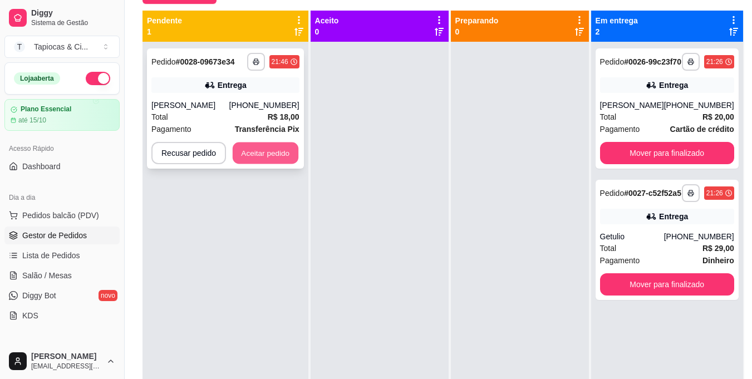
click at [267, 155] on button "Aceitar pedido" at bounding box center [266, 153] width 66 height 22
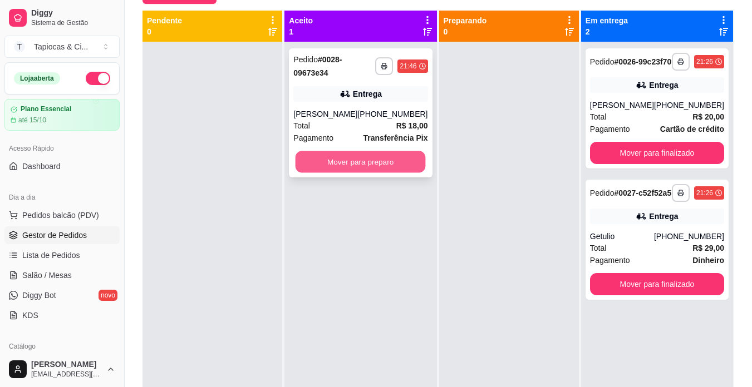
click at [395, 160] on button "Mover para preparo" at bounding box center [360, 162] width 130 height 22
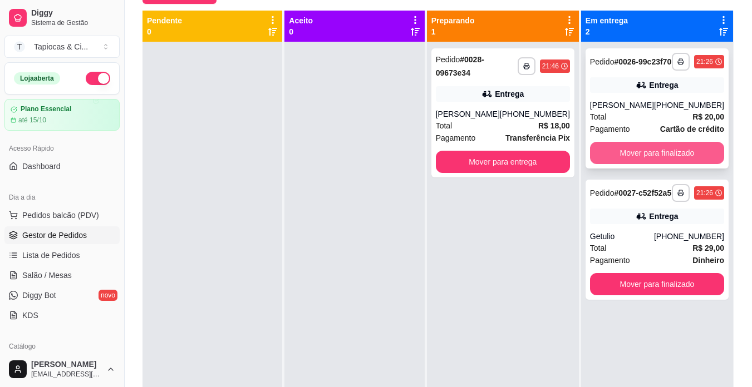
click at [682, 156] on button "Mover para finalizado" at bounding box center [657, 153] width 134 height 22
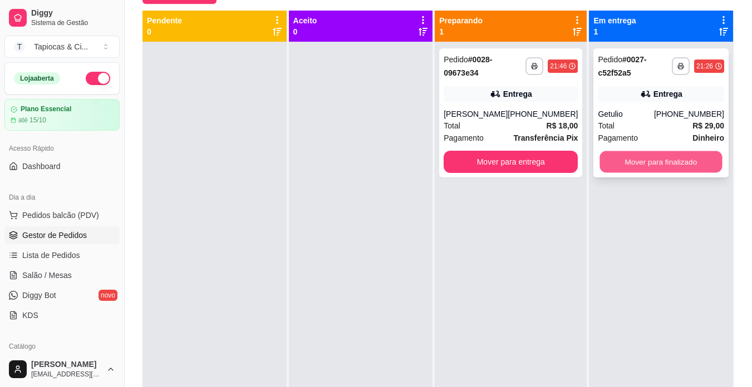
click at [643, 159] on button "Mover para finalizado" at bounding box center [661, 162] width 122 height 22
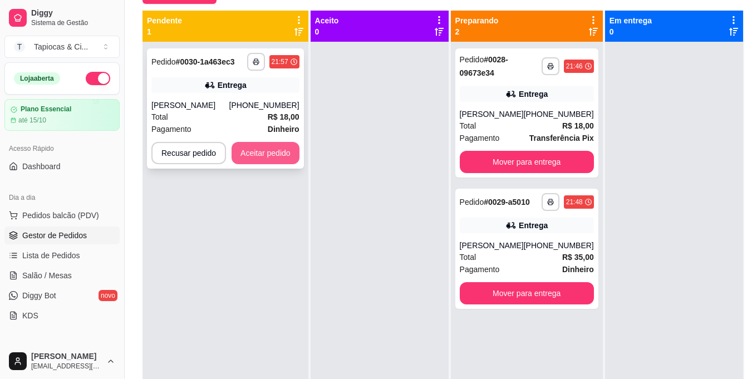
click at [290, 147] on button "Aceitar pedido" at bounding box center [265, 153] width 68 height 22
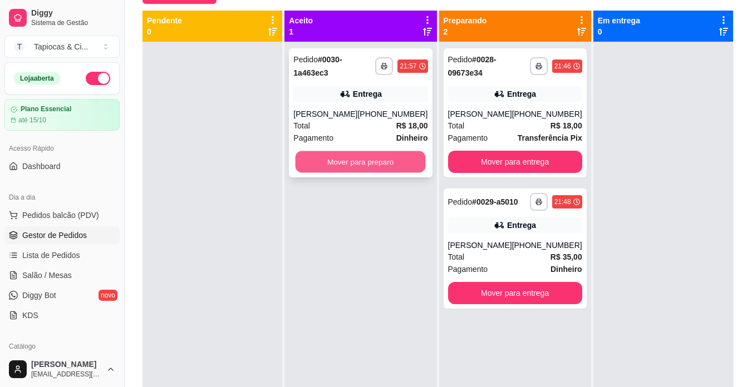
click at [323, 164] on button "Mover para preparo" at bounding box center [360, 162] width 130 height 22
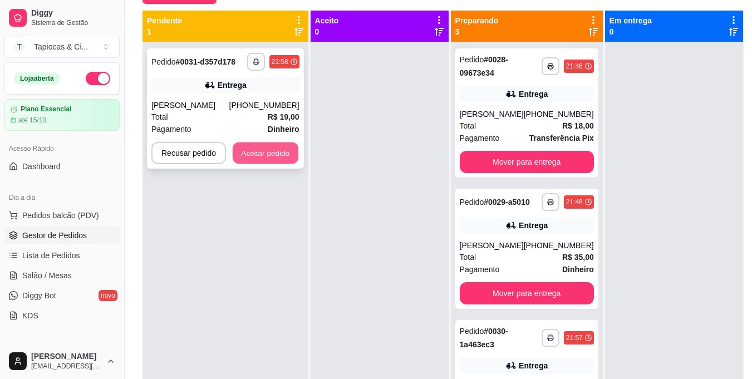
click at [273, 145] on button "Aceitar pedido" at bounding box center [266, 153] width 66 height 22
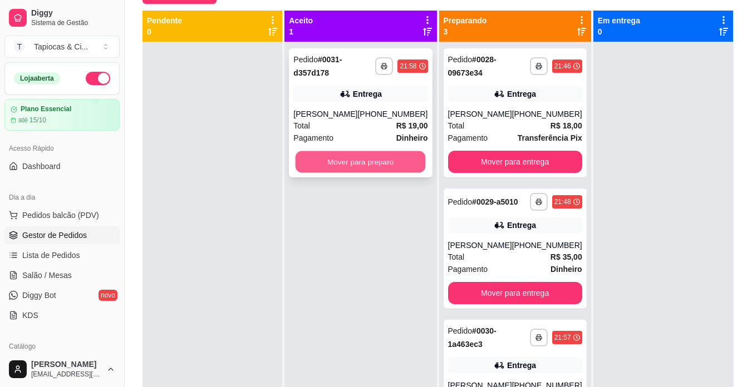
click at [385, 156] on button "Mover para preparo" at bounding box center [360, 162] width 130 height 22
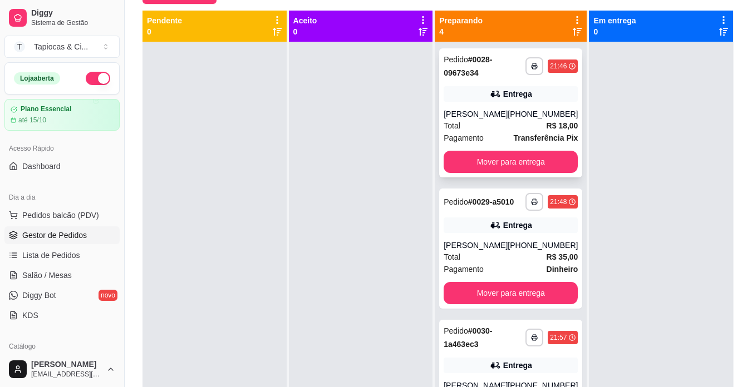
click at [502, 122] on div "Total R$ 18,00" at bounding box center [510, 126] width 134 height 12
click at [501, 251] on div "[PERSON_NAME]" at bounding box center [475, 245] width 64 height 11
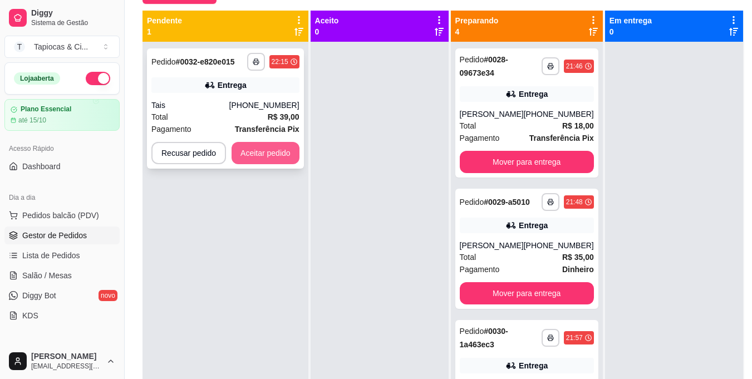
click at [275, 156] on button "Aceitar pedido" at bounding box center [265, 153] width 68 height 22
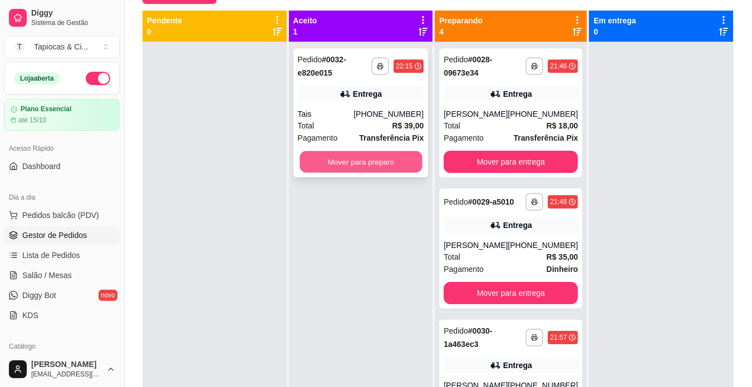
click at [353, 164] on button "Mover para preparo" at bounding box center [360, 162] width 122 height 22
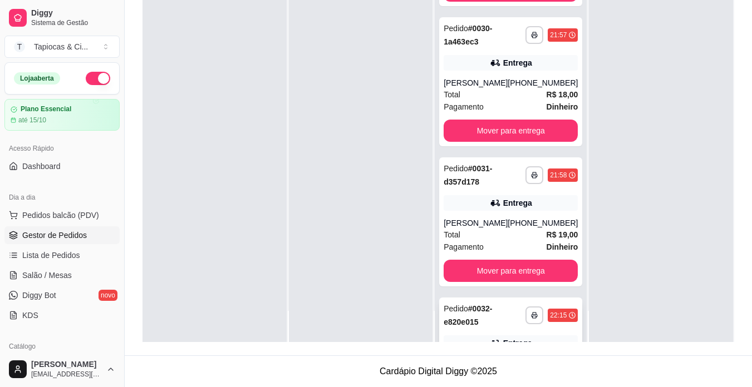
scroll to position [214, 0]
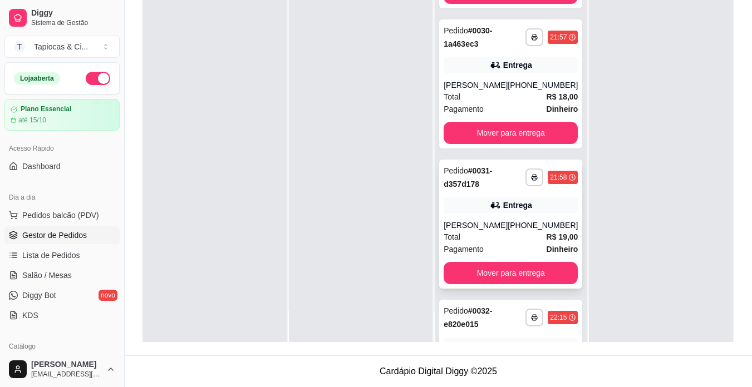
click at [526, 243] on div "Total R$ 19,00" at bounding box center [510, 237] width 134 height 12
click at [546, 101] on strong "R$ 18,00" at bounding box center [562, 96] width 32 height 9
click at [530, 139] on button "Mover para entrega" at bounding box center [510, 133] width 134 height 22
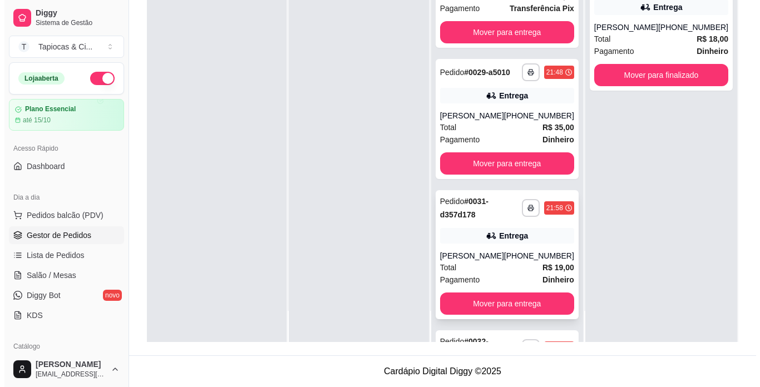
scroll to position [18, 0]
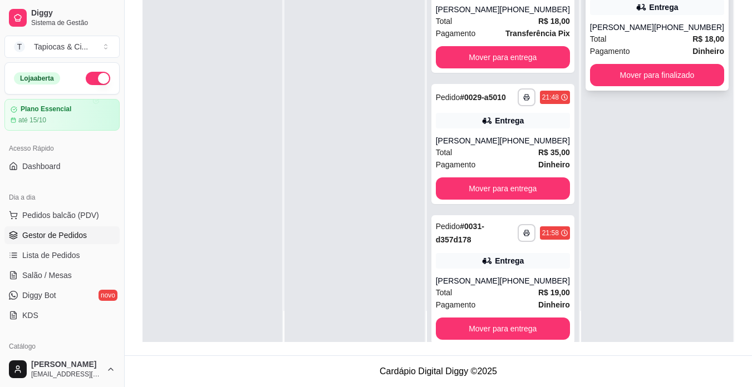
click at [674, 41] on div "Total R$ 18,00" at bounding box center [657, 39] width 134 height 12
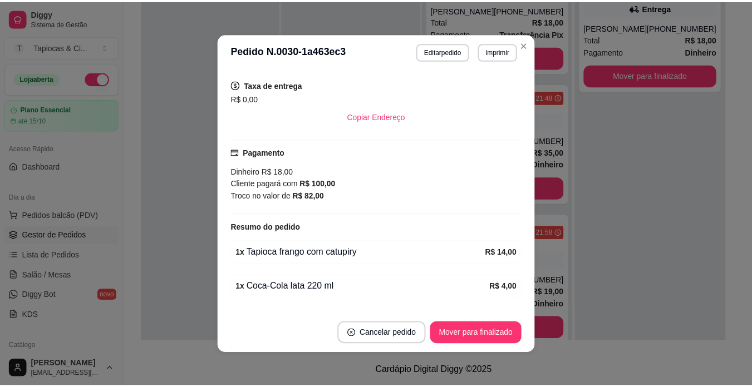
scroll to position [255, 0]
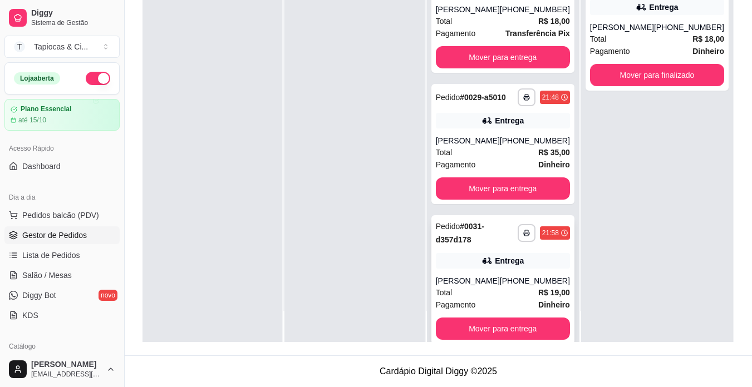
click at [538, 287] on div "[PHONE_NUMBER]" at bounding box center [535, 280] width 70 height 11
click at [520, 167] on div "Pagamento Dinheiro" at bounding box center [503, 165] width 134 height 12
drag, startPoint x: 561, startPoint y: 186, endPoint x: 559, endPoint y: 193, distance: 7.2
click at [559, 193] on div "**********" at bounding box center [502, 144] width 143 height 120
click at [539, 190] on button "Mover para entrega" at bounding box center [503, 189] width 134 height 22
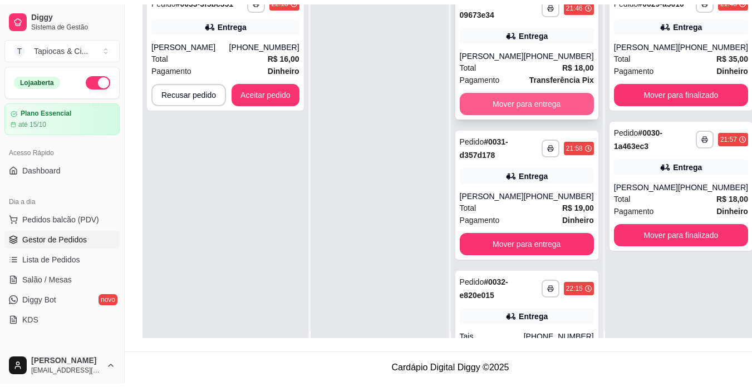
scroll to position [0, 0]
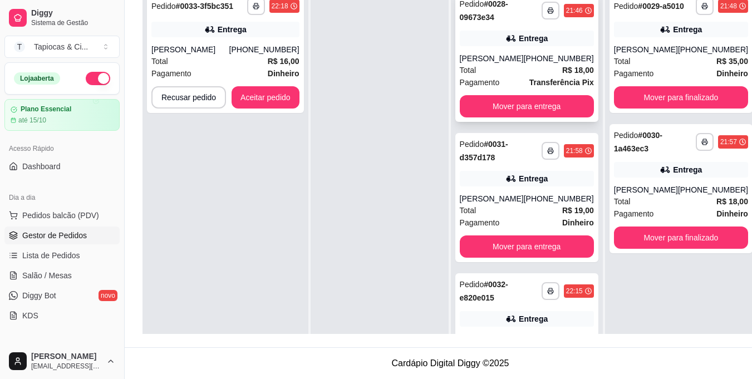
click at [562, 74] on strong "R$ 18,00" at bounding box center [578, 70] width 32 height 9
click at [544, 101] on button "Mover para entrega" at bounding box center [526, 107] width 130 height 22
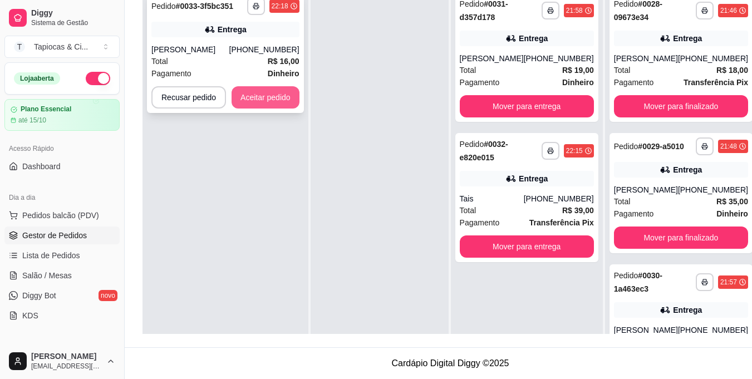
click at [287, 99] on button "Aceitar pedido" at bounding box center [265, 97] width 68 height 22
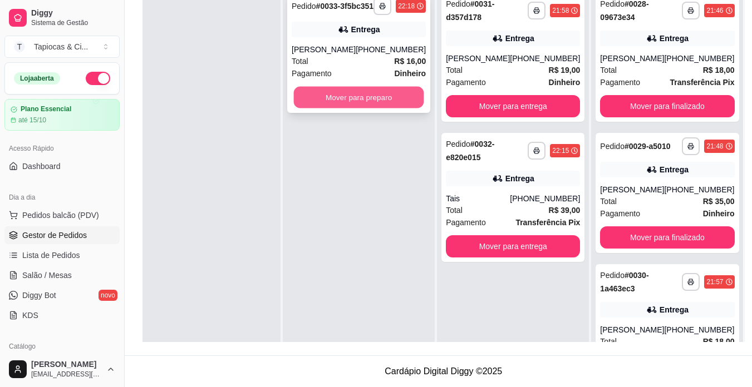
click at [353, 109] on button "Mover para preparo" at bounding box center [359, 98] width 130 height 22
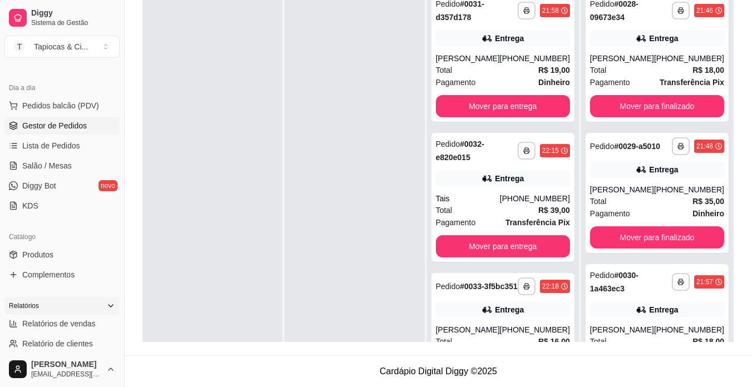
scroll to position [111, 0]
click at [74, 252] on link "Produtos" at bounding box center [61, 253] width 115 height 18
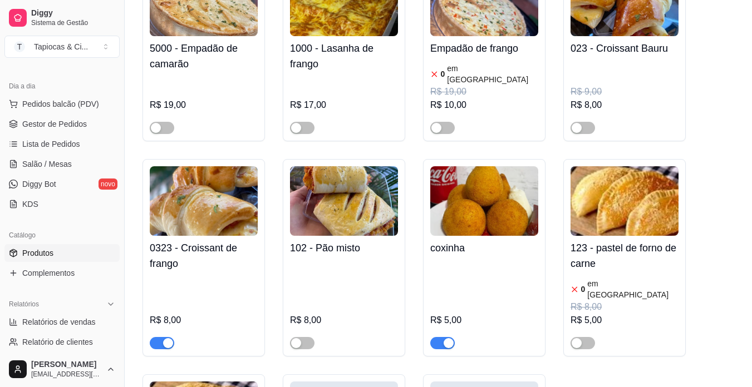
scroll to position [3283, 0]
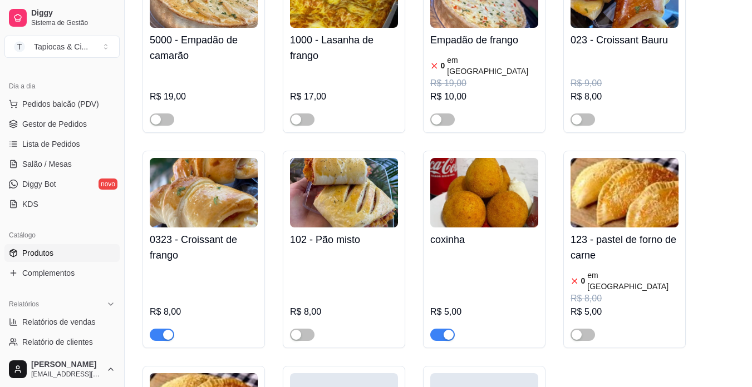
click at [496, 166] on img at bounding box center [484, 193] width 108 height 70
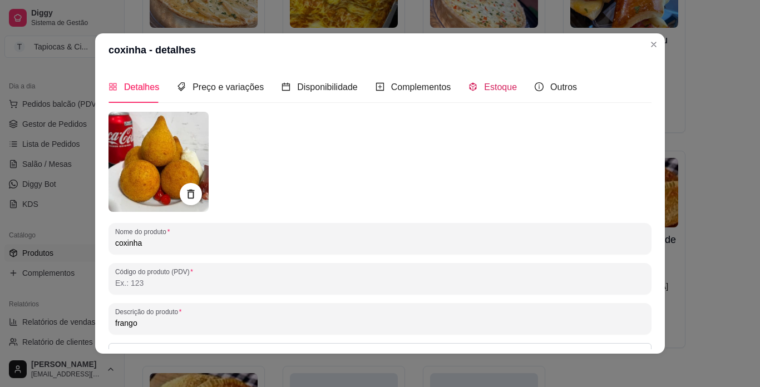
click at [484, 92] on span "Estoque" at bounding box center [500, 86] width 33 height 9
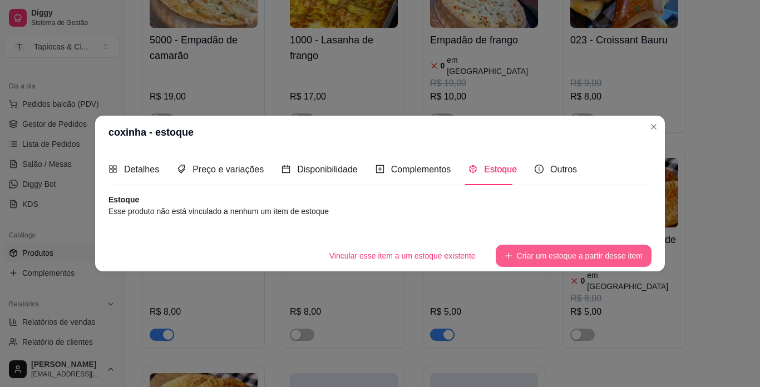
click at [536, 248] on button "Criar um estoque a partir desse item" at bounding box center [574, 256] width 156 height 22
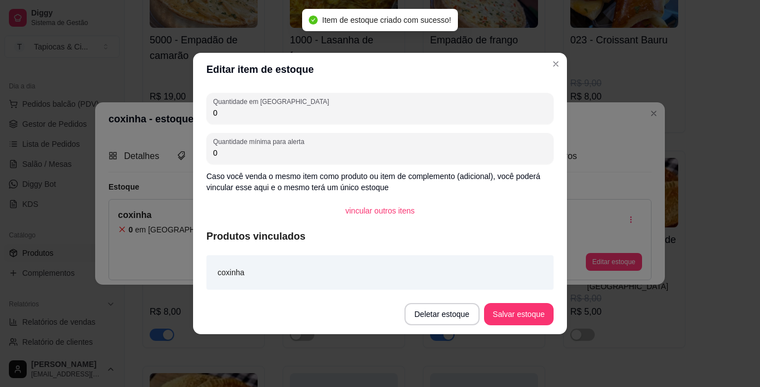
click at [304, 111] on input "0" at bounding box center [380, 112] width 334 height 11
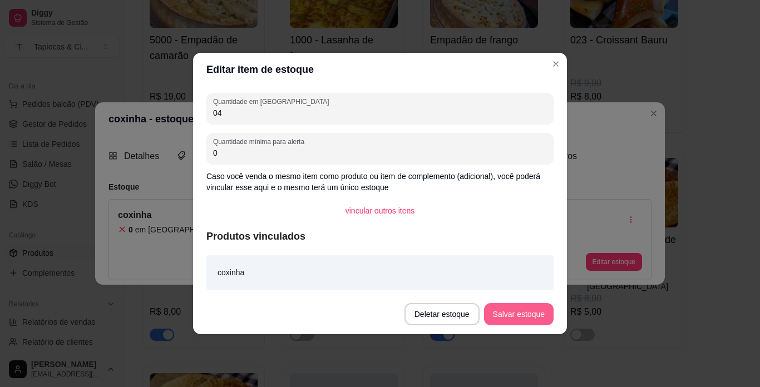
type input "04"
click at [507, 309] on button "Salvar estoque" at bounding box center [519, 314] width 70 height 22
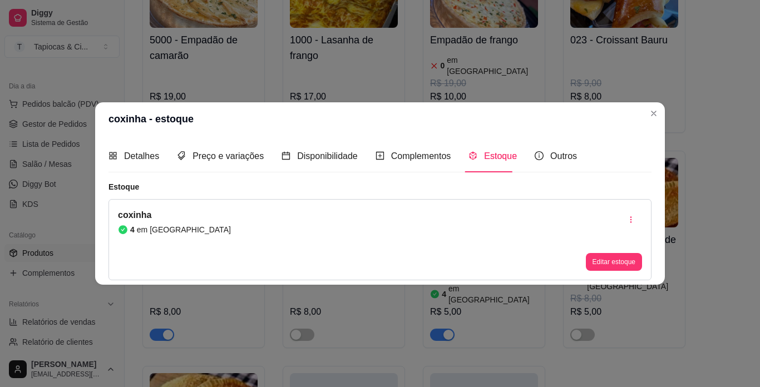
click at [644, 143] on div "Detalhes Preço e variações Disponibilidade Complementos Estoque Outros" at bounding box center [380, 156] width 543 height 32
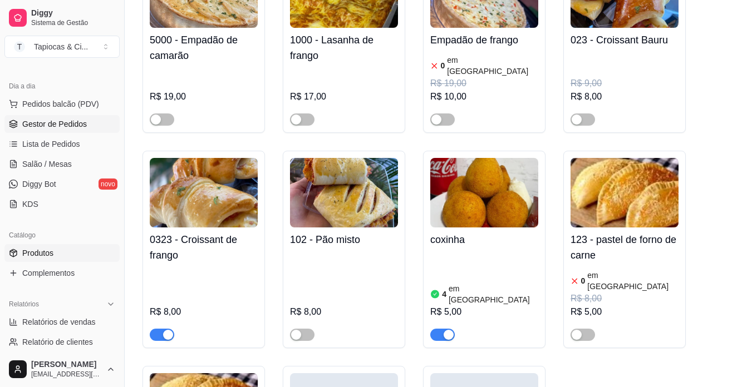
click at [48, 131] on link "Gestor de Pedidos" at bounding box center [61, 124] width 115 height 18
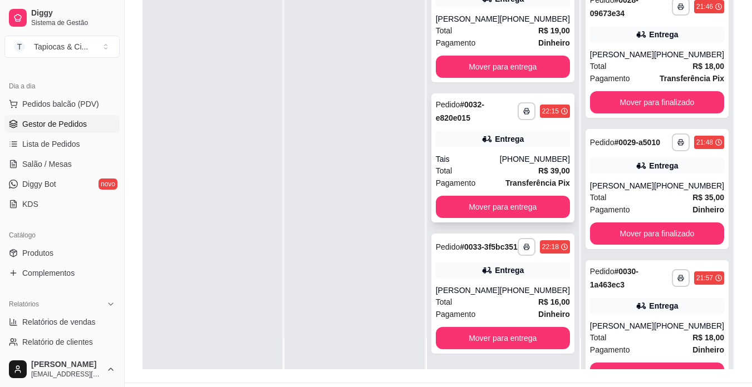
scroll to position [170, 0]
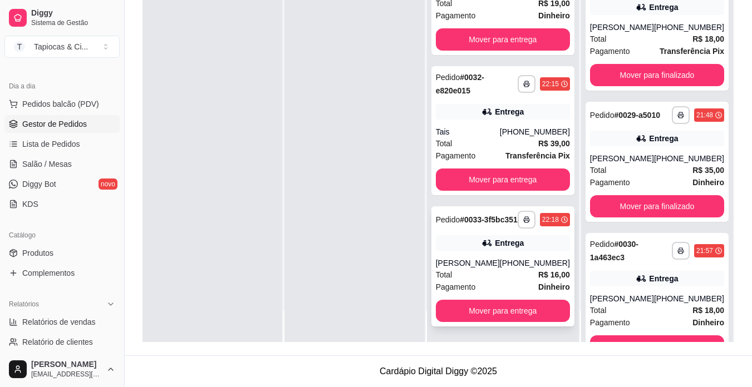
click at [503, 283] on div "Pagamento Dinheiro" at bounding box center [503, 287] width 134 height 12
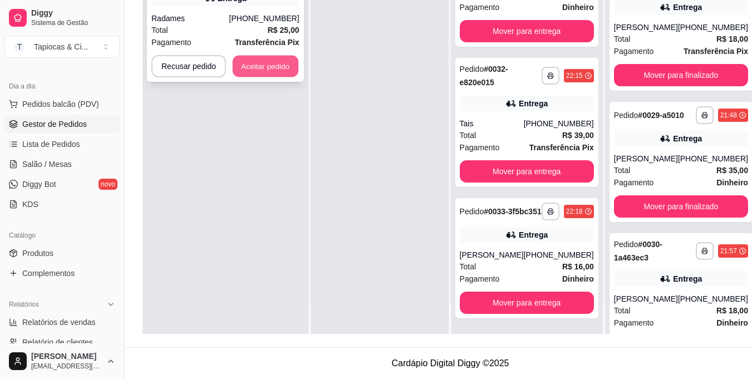
click at [261, 70] on button "Aceitar pedido" at bounding box center [266, 67] width 66 height 22
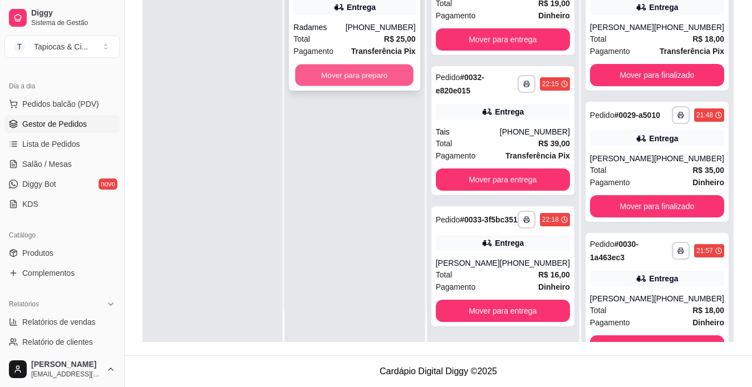
click at [361, 77] on button "Mover para preparo" at bounding box center [354, 76] width 119 height 22
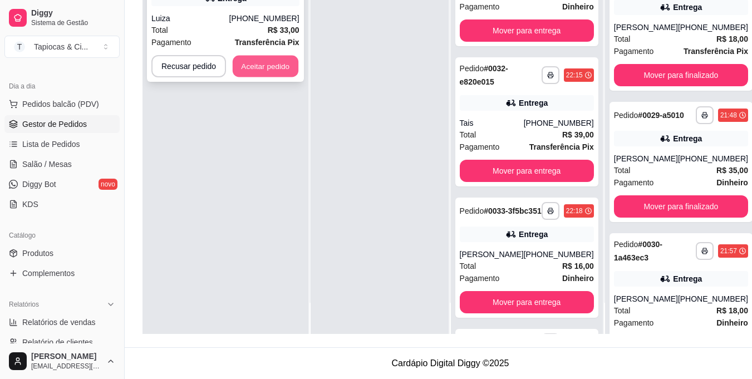
click at [269, 66] on button "Aceitar pedido" at bounding box center [266, 67] width 66 height 22
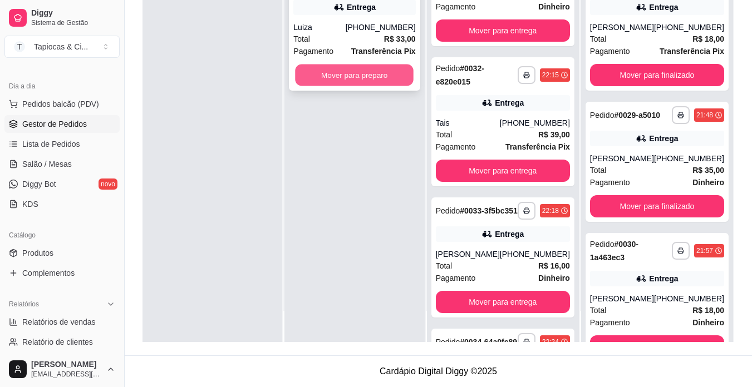
click at [403, 77] on button "Mover para preparo" at bounding box center [354, 76] width 119 height 22
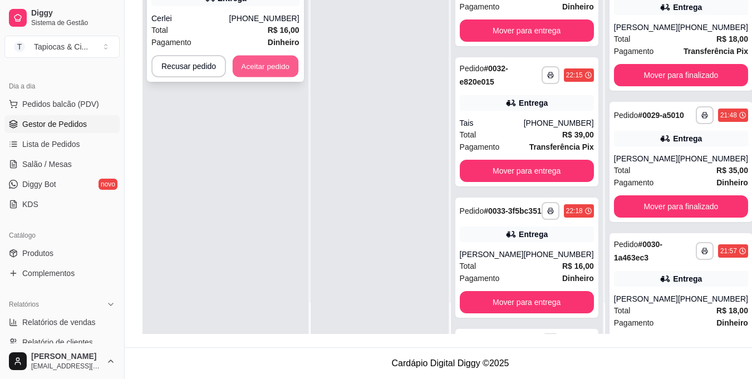
click at [258, 66] on button "Aceitar pedido" at bounding box center [266, 67] width 66 height 22
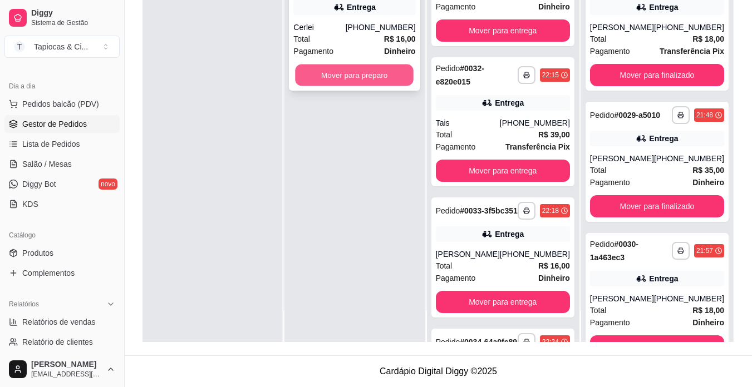
click at [351, 73] on button "Mover para preparo" at bounding box center [354, 76] width 119 height 22
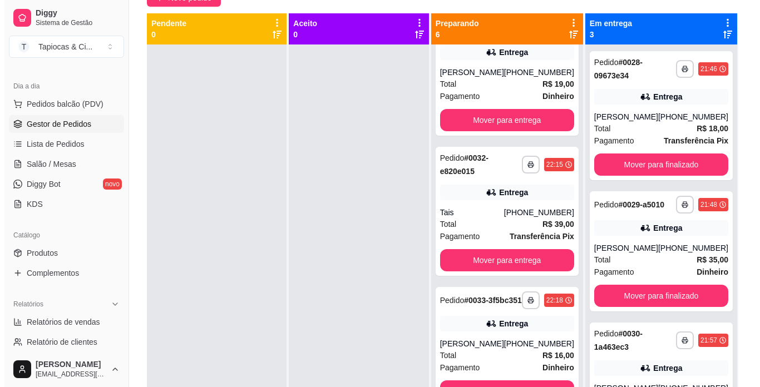
scroll to position [0, 0]
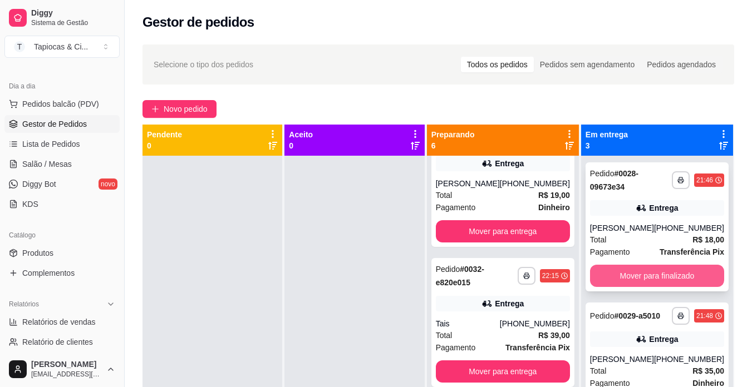
click at [692, 273] on button "Mover para finalizado" at bounding box center [657, 276] width 134 height 22
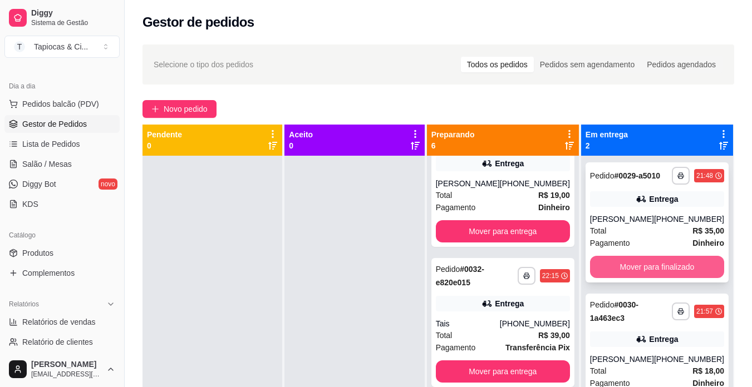
click at [673, 267] on button "Mover para finalizado" at bounding box center [657, 267] width 134 height 22
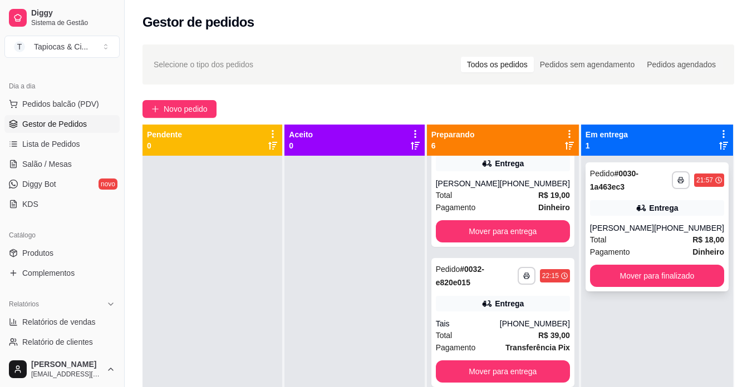
click at [692, 238] on strong "R$ 18,00" at bounding box center [708, 239] width 32 height 9
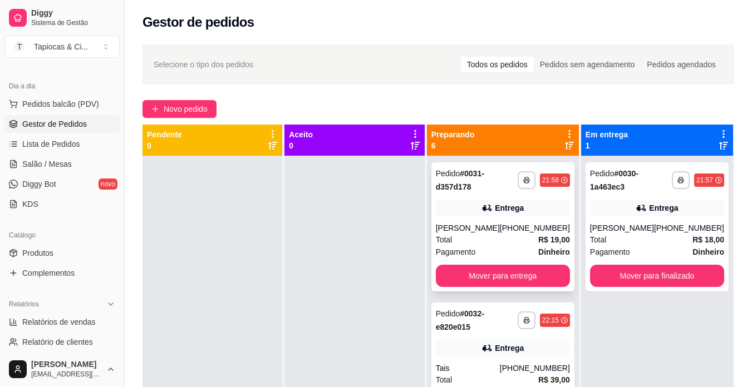
click at [516, 245] on div "Total R$ 19,00" at bounding box center [503, 240] width 134 height 12
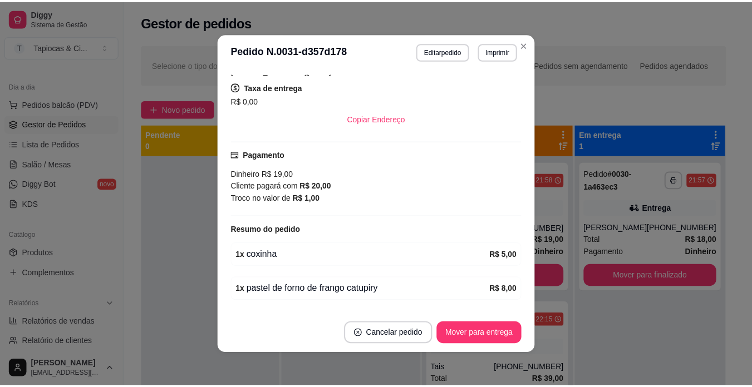
scroll to position [223, 0]
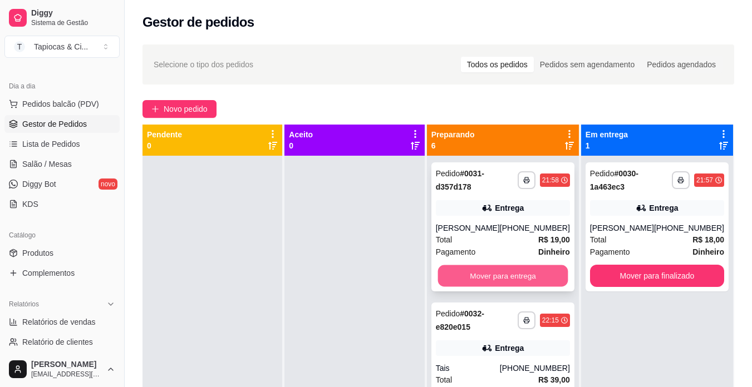
click at [528, 275] on button "Mover para entrega" at bounding box center [502, 276] width 130 height 22
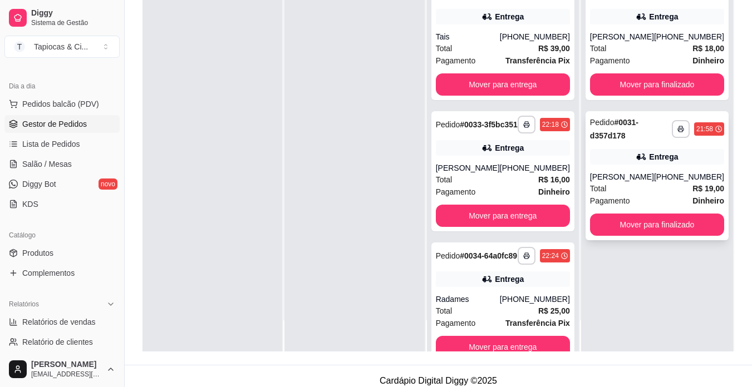
scroll to position [167, 0]
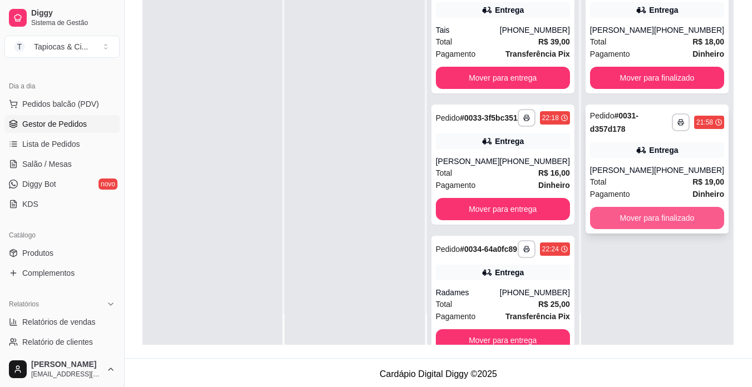
click at [662, 218] on button "Mover para finalizado" at bounding box center [657, 218] width 134 height 22
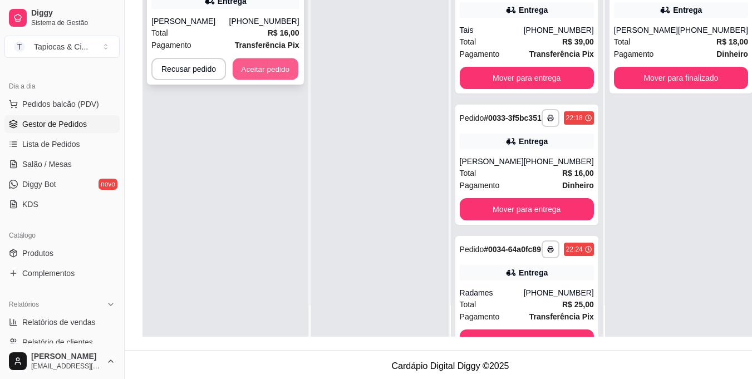
click at [252, 67] on button "Aceitar pedido" at bounding box center [266, 69] width 66 height 22
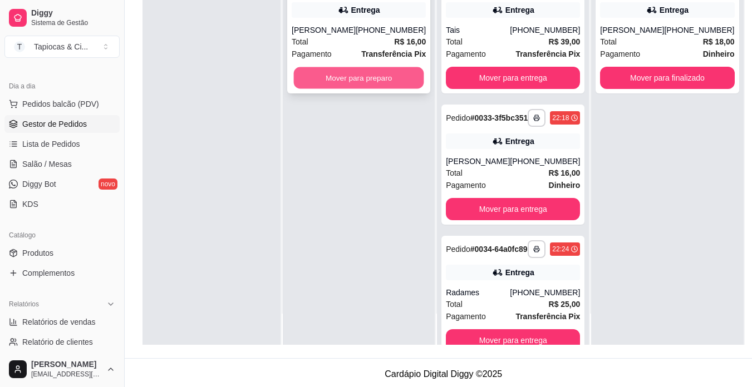
click at [320, 86] on button "Mover para preparo" at bounding box center [359, 78] width 130 height 22
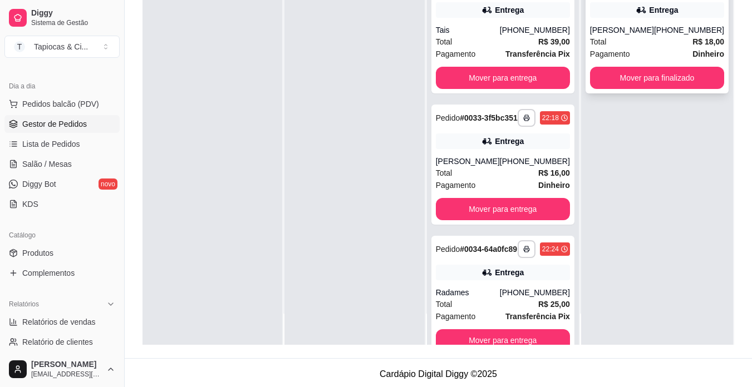
click at [632, 41] on div "Total R$ 18,00" at bounding box center [657, 42] width 134 height 12
click at [510, 42] on div "Total R$ 39,00" at bounding box center [503, 42] width 134 height 12
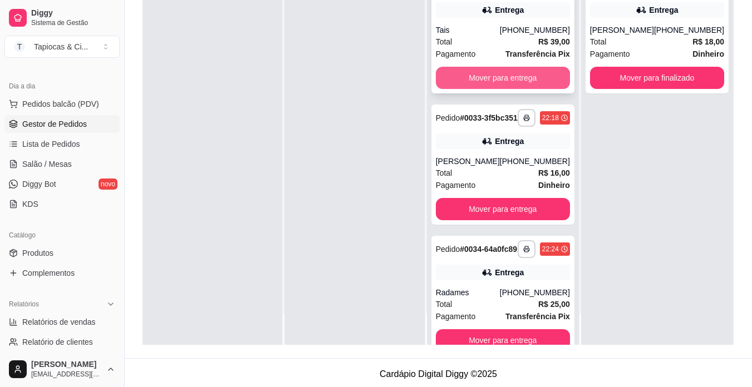
click at [517, 75] on button "Mover para entrega" at bounding box center [503, 78] width 134 height 22
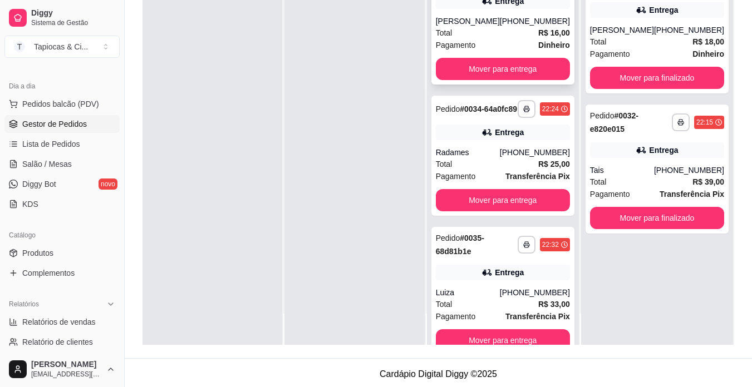
click at [525, 39] on div "Total R$ 16,00" at bounding box center [503, 33] width 134 height 12
click at [537, 79] on button "Mover para entrega" at bounding box center [503, 69] width 134 height 22
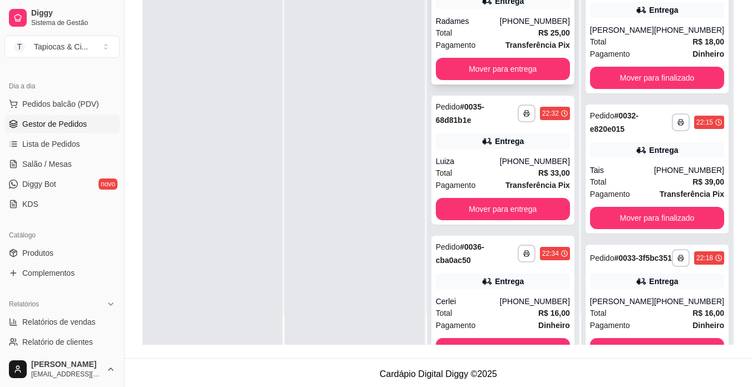
click at [538, 37] on strong "R$ 25,00" at bounding box center [554, 32] width 32 height 9
click at [477, 179] on div "Total R$ 33,00" at bounding box center [503, 173] width 134 height 12
click at [603, 51] on span "Pagamento" at bounding box center [610, 54] width 40 height 12
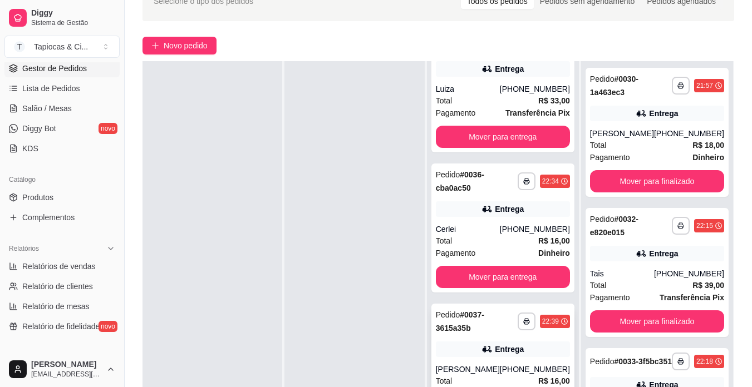
scroll to position [170, 0]
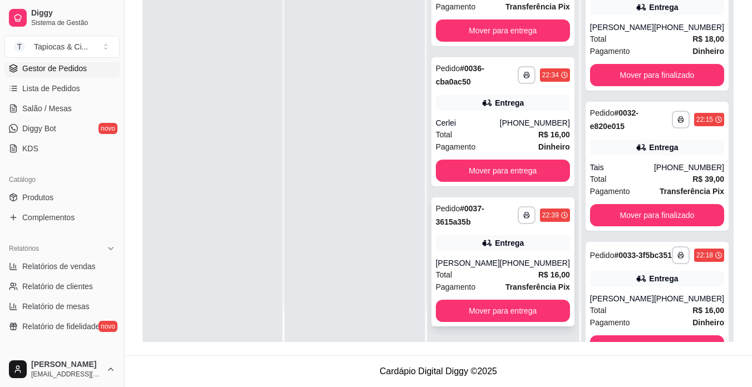
click at [520, 272] on div "Total R$ 16,00" at bounding box center [503, 275] width 134 height 12
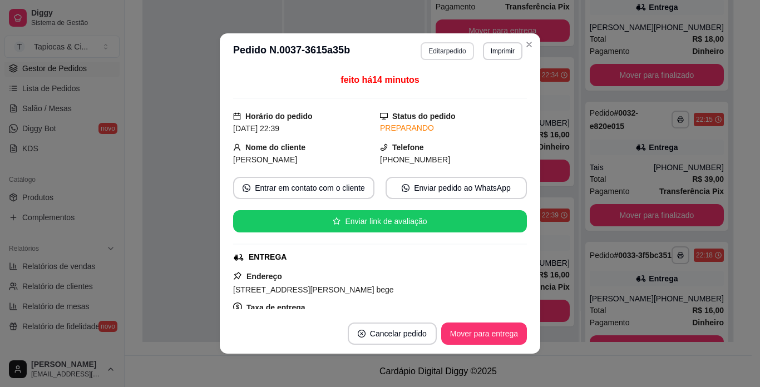
click at [433, 52] on button "Editar pedido" at bounding box center [447, 51] width 53 height 18
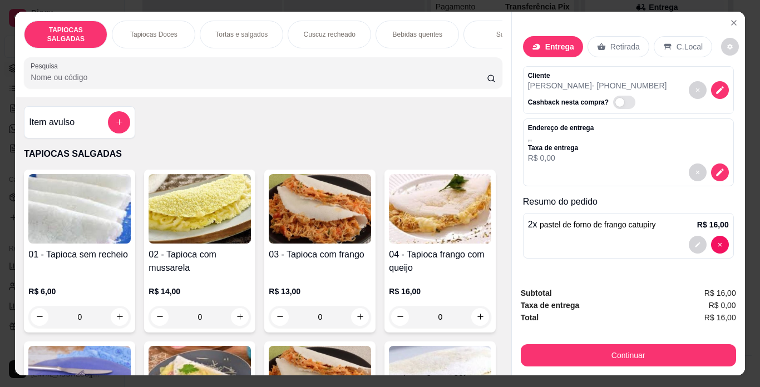
click at [709, 219] on p "R$ 16,00" at bounding box center [713, 224] width 32 height 11
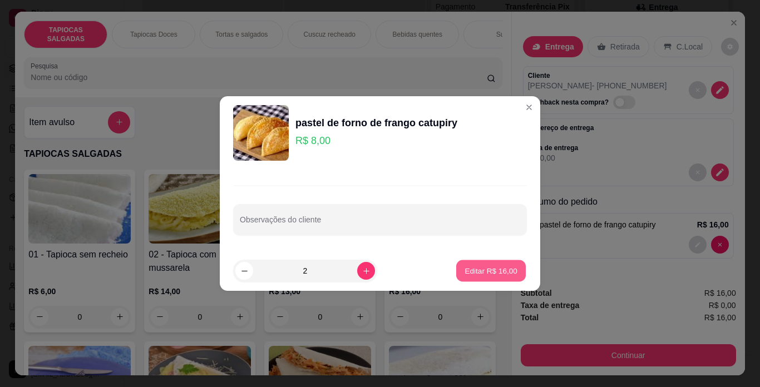
click at [492, 267] on p "Editar R$ 16,00" at bounding box center [491, 270] width 52 height 11
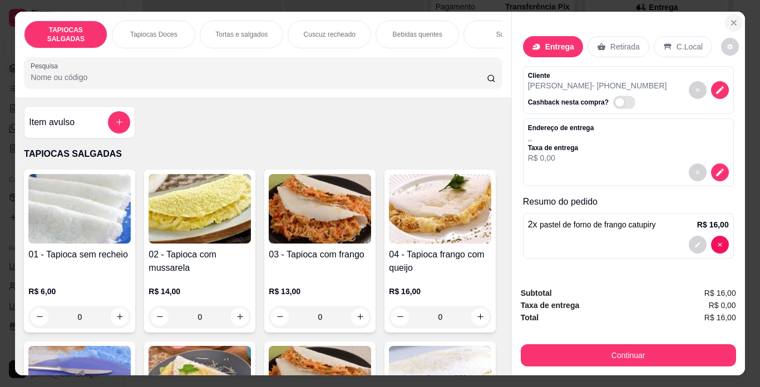
click at [728, 23] on button "Close" at bounding box center [734, 23] width 18 height 18
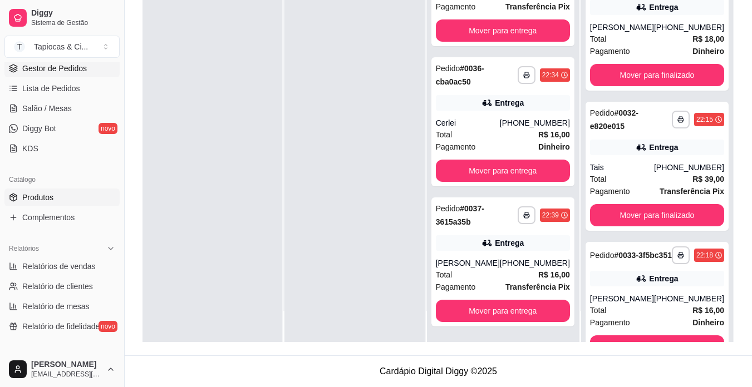
click at [88, 205] on link "Produtos" at bounding box center [61, 198] width 115 height 18
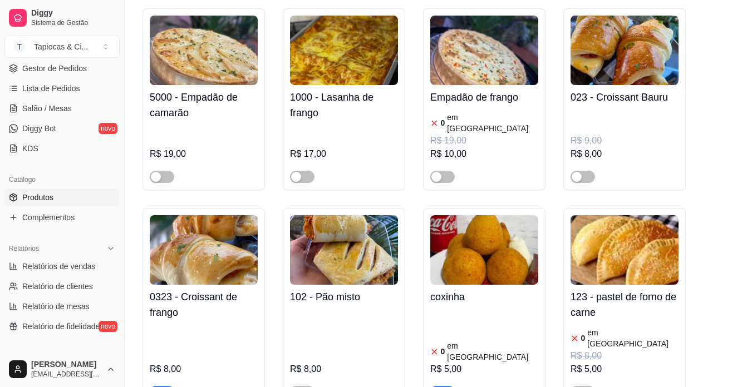
scroll to position [3227, 0]
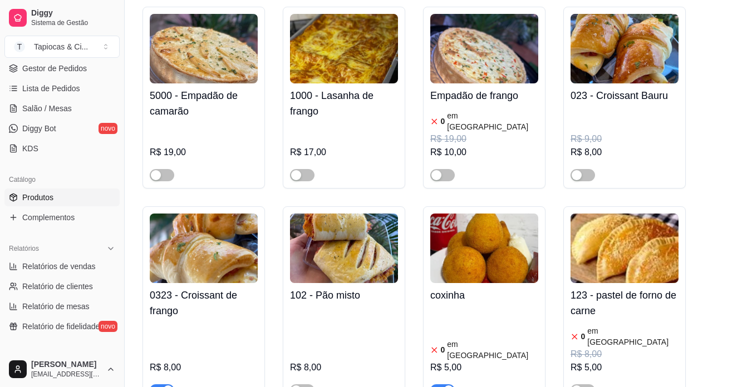
click at [447, 385] on span "button" at bounding box center [442, 391] width 24 height 12
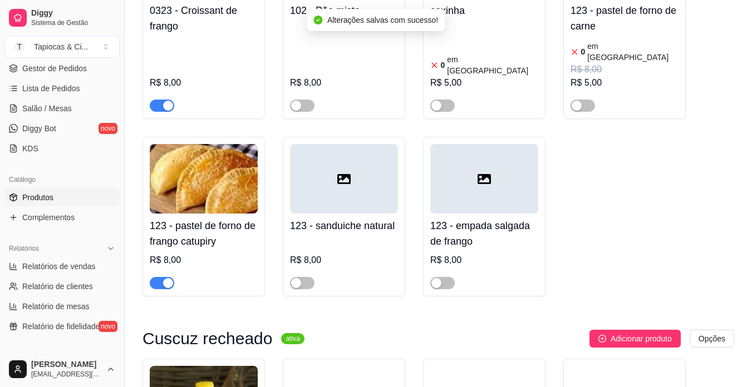
scroll to position [3561, 0]
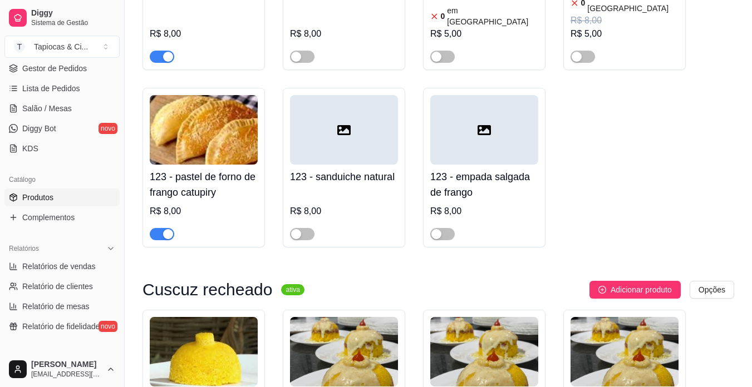
click at [198, 95] on img at bounding box center [204, 130] width 108 height 70
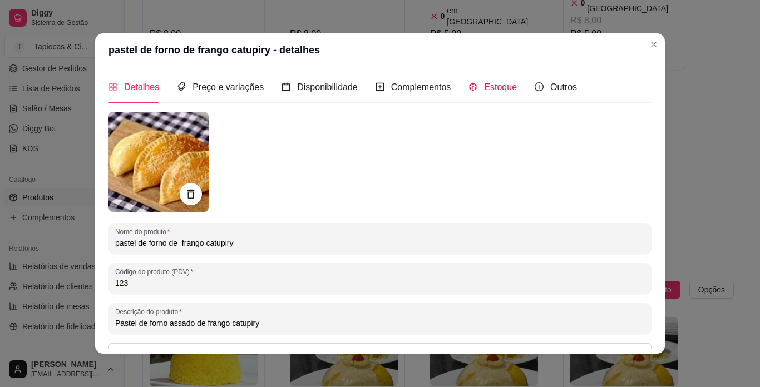
click at [484, 89] on span "Estoque" at bounding box center [500, 86] width 33 height 9
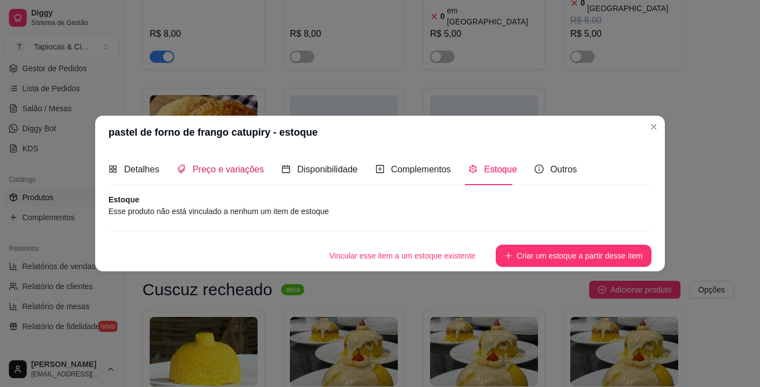
click at [199, 165] on span "Preço e variações" at bounding box center [228, 169] width 71 height 9
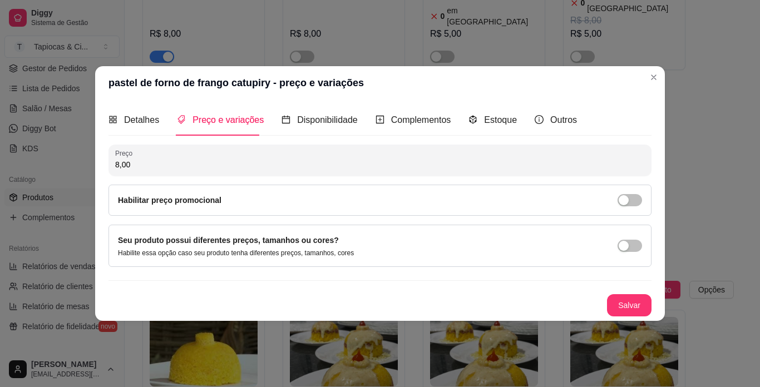
click at [284, 207] on div "Habilitar preço promocional" at bounding box center [380, 200] width 543 height 31
click at [639, 202] on span "button" at bounding box center [630, 200] width 24 height 12
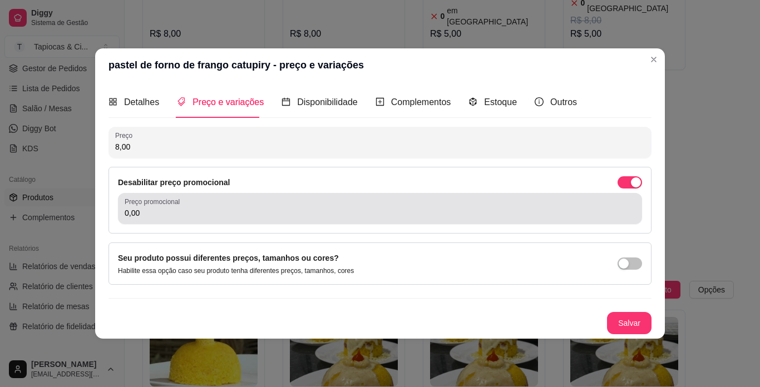
click at [200, 219] on div "0,00" at bounding box center [380, 209] width 511 height 22
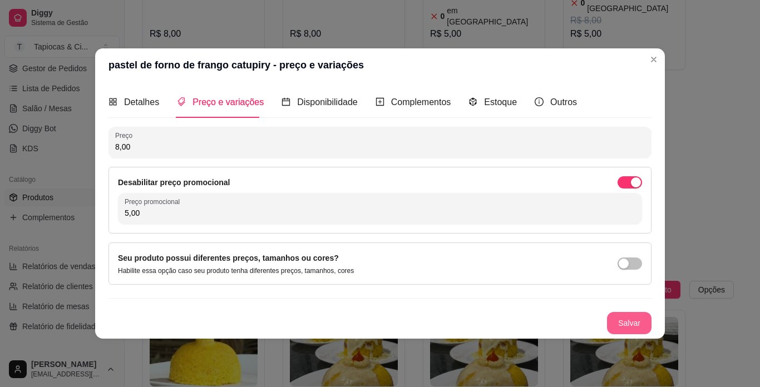
type input "5,00"
click at [628, 331] on button "Salvar" at bounding box center [629, 324] width 43 height 22
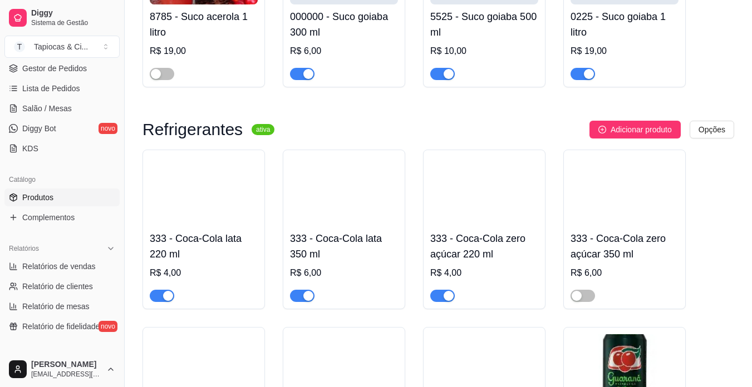
scroll to position [6232, 0]
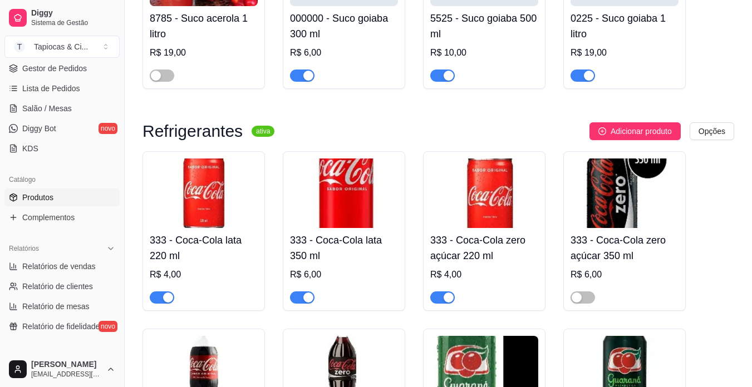
click at [161, 292] on span "button" at bounding box center [162, 298] width 24 height 12
click at [305, 290] on div at bounding box center [302, 296] width 24 height 13
click at [453, 293] on div "button" at bounding box center [448, 298] width 10 height 10
click at [304, 293] on div "button" at bounding box center [308, 298] width 10 height 10
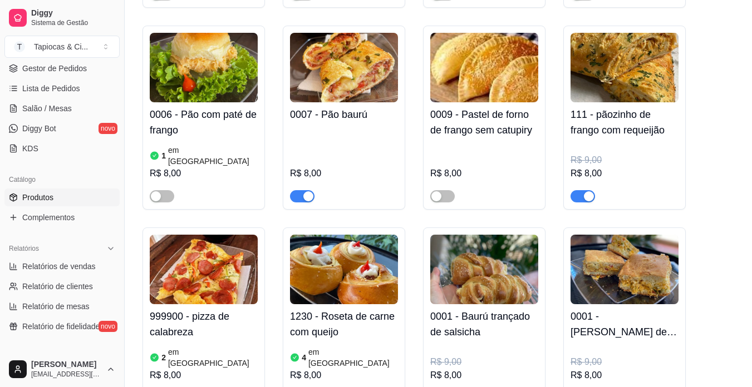
scroll to position [2504, 0]
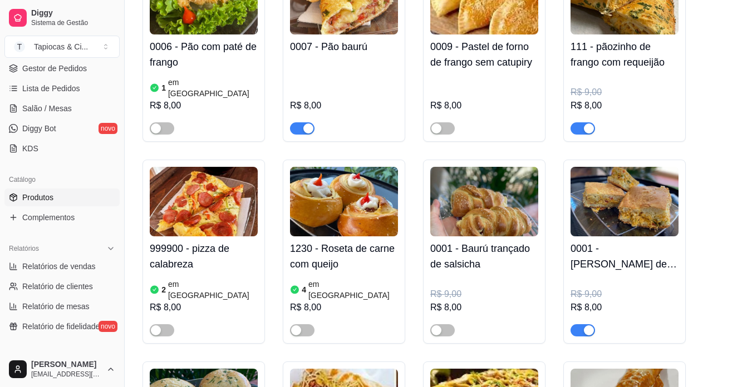
click at [597, 195] on img at bounding box center [624, 202] width 108 height 70
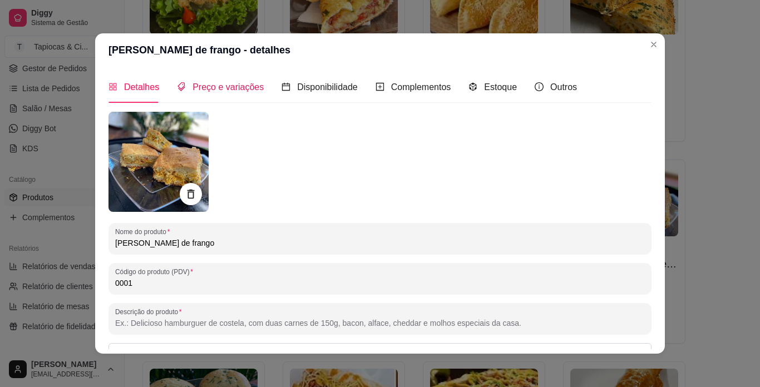
click at [217, 90] on span "Preço e variações" at bounding box center [228, 86] width 71 height 9
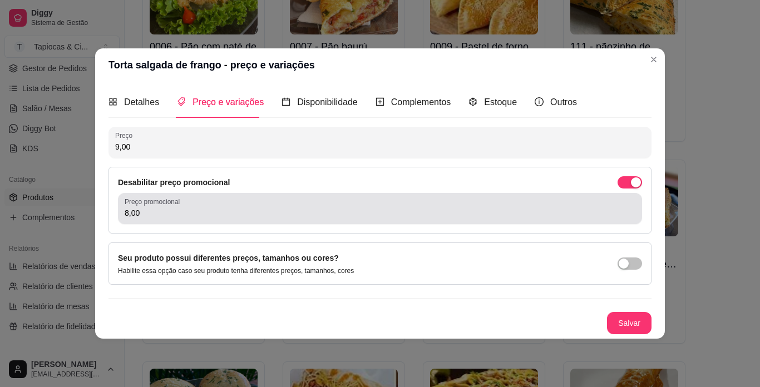
click at [495, 211] on input "8,00" at bounding box center [380, 213] width 511 height 11
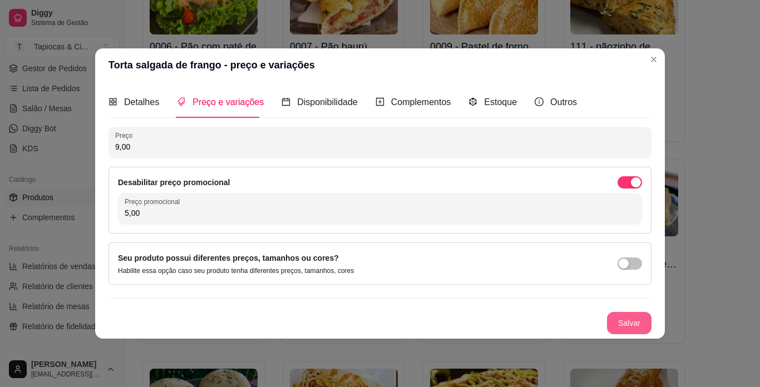
type input "5,00"
click at [634, 327] on button "Salvar" at bounding box center [629, 324] width 43 height 22
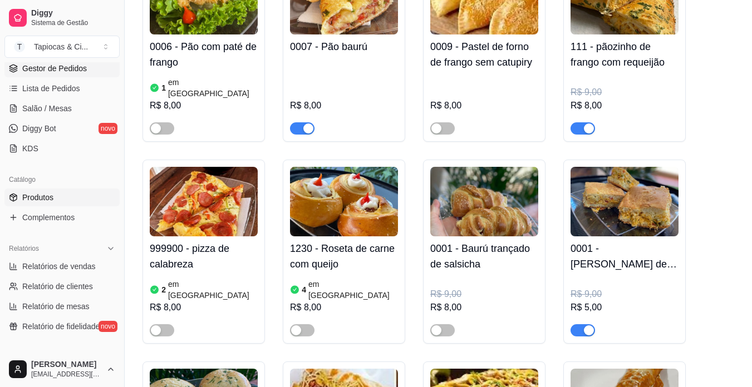
click at [81, 68] on span "Gestor de Pedidos" at bounding box center [54, 68] width 65 height 11
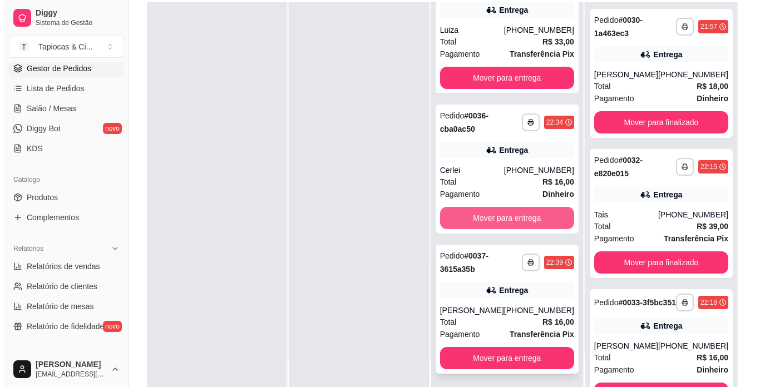
scroll to position [170, 0]
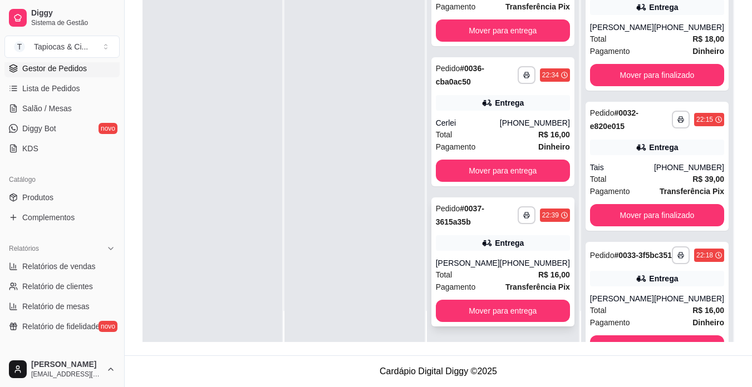
click at [514, 268] on div "[PHONE_NUMBER]" at bounding box center [535, 263] width 70 height 11
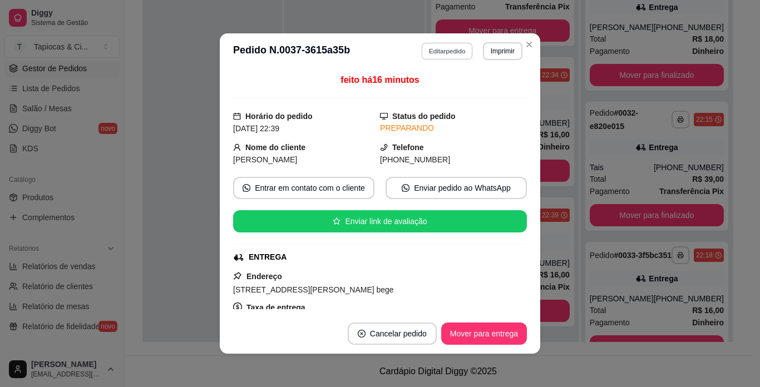
click at [439, 53] on button "Editar pedido" at bounding box center [448, 50] width 52 height 17
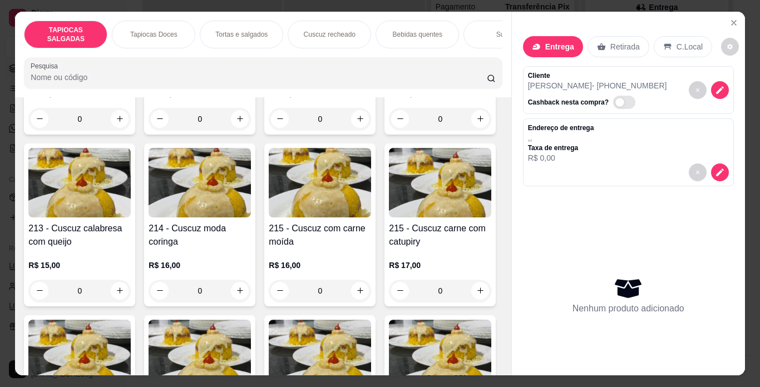
scroll to position [2838, 0]
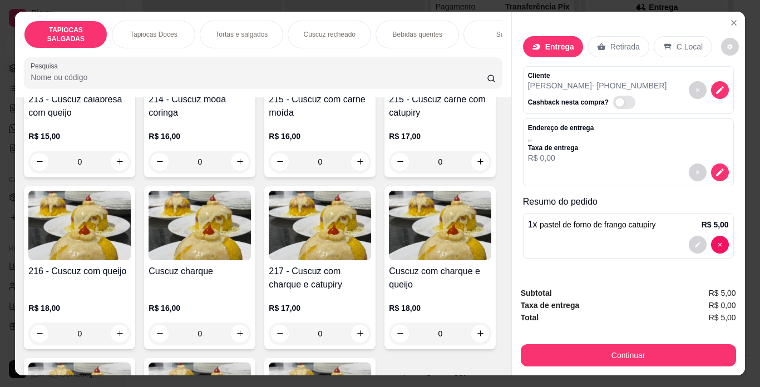
type input "2"
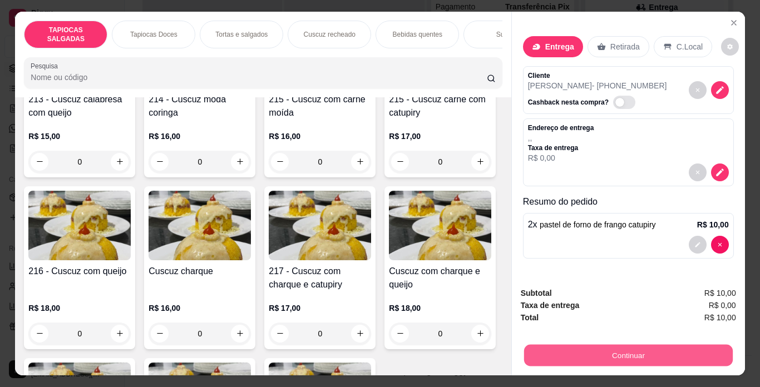
click at [536, 353] on button "Continuar" at bounding box center [628, 356] width 209 height 22
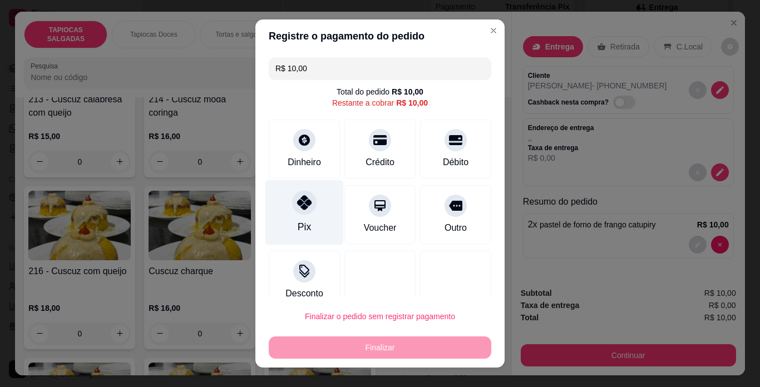
click at [297, 205] on icon at bounding box center [304, 202] width 14 height 14
type input "R$ 0,00"
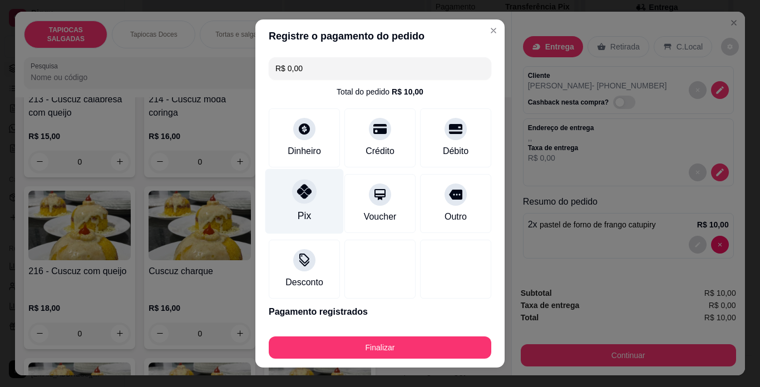
scroll to position [16, 0]
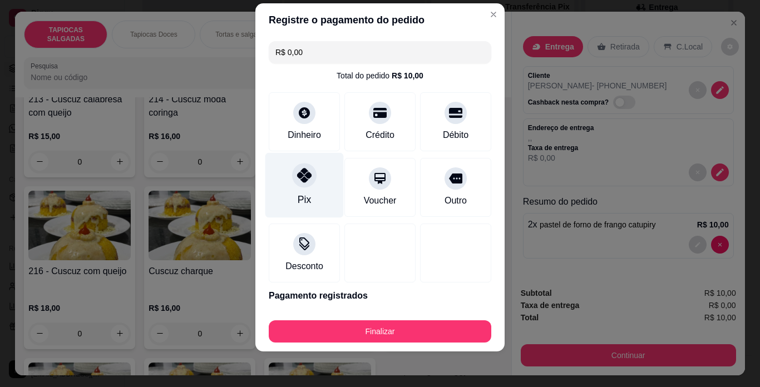
click at [299, 183] on div at bounding box center [304, 175] width 24 height 24
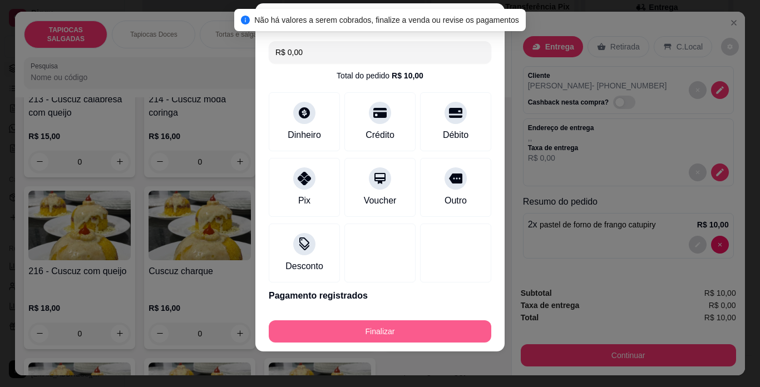
click at [343, 332] on button "Finalizar" at bounding box center [380, 332] width 223 height 22
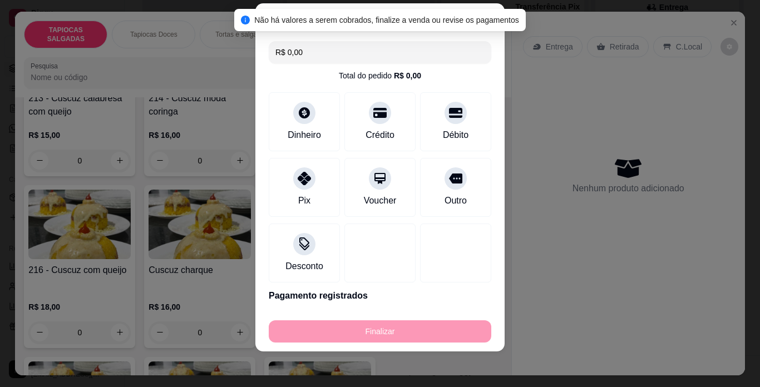
type input "0"
type input "-R$ 10,00"
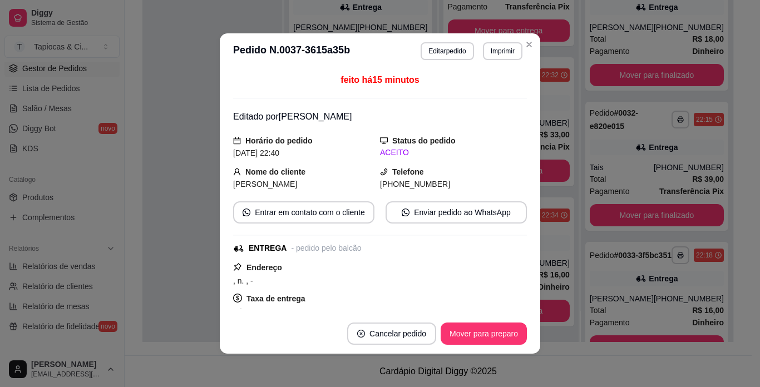
scroll to position [45, 0]
click at [506, 328] on button "Mover para preparo" at bounding box center [483, 334] width 83 height 22
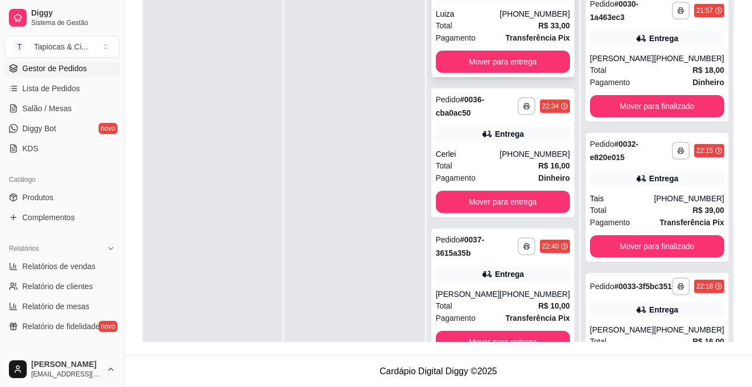
scroll to position [31, 0]
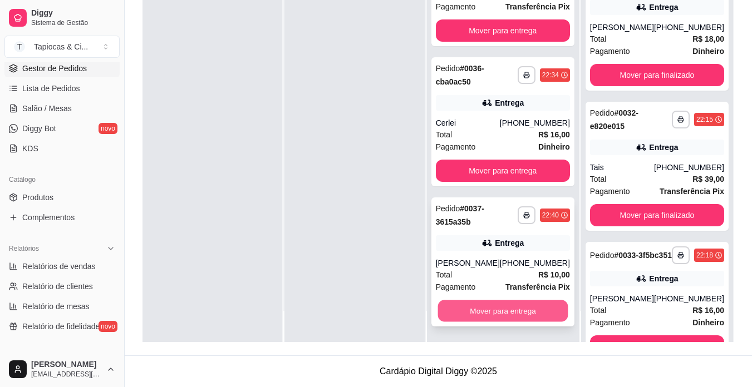
click at [520, 304] on button "Mover para entrega" at bounding box center [502, 311] width 130 height 22
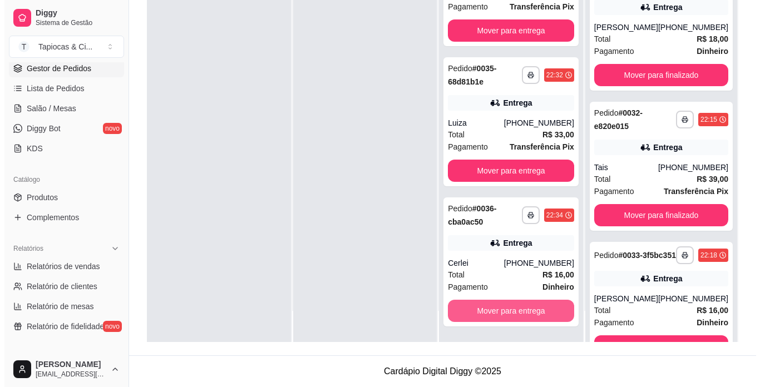
scroll to position [45, 0]
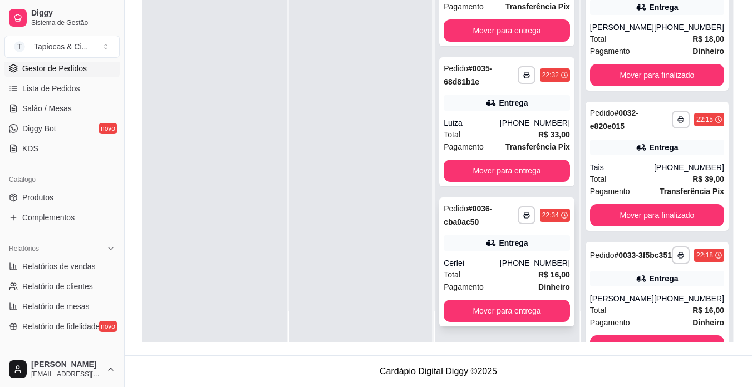
click at [519, 271] on div "Total R$ 16,00" at bounding box center [506, 275] width 126 height 12
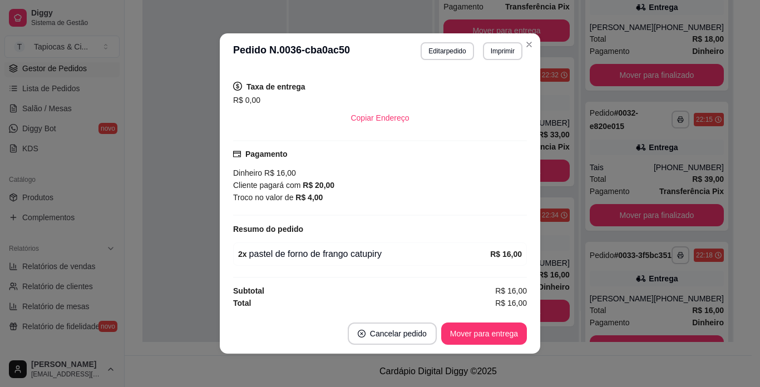
scroll to position [2, 0]
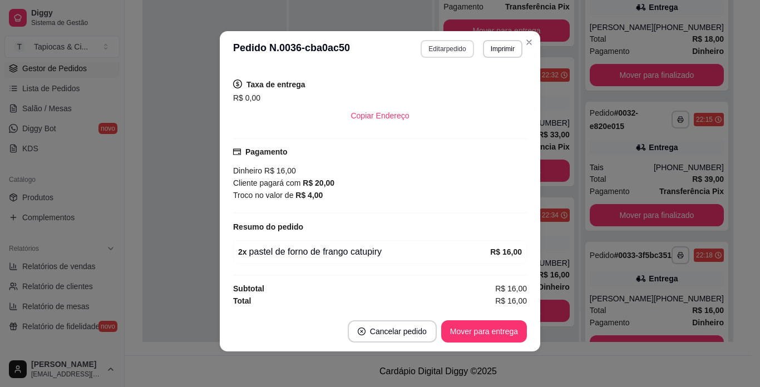
click at [441, 41] on button "Editar pedido" at bounding box center [447, 49] width 53 height 18
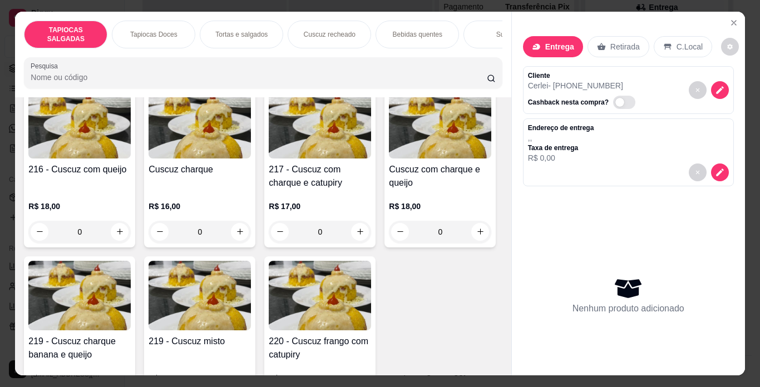
scroll to position [2894, 0]
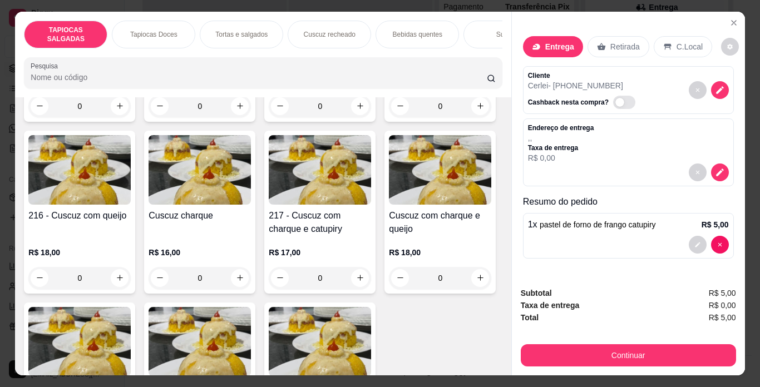
scroll to position [2894, 0]
type input "2"
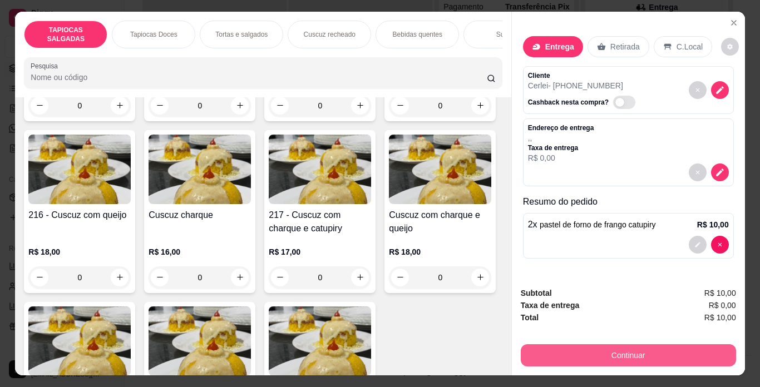
click at [555, 351] on button "Continuar" at bounding box center [628, 355] width 215 height 22
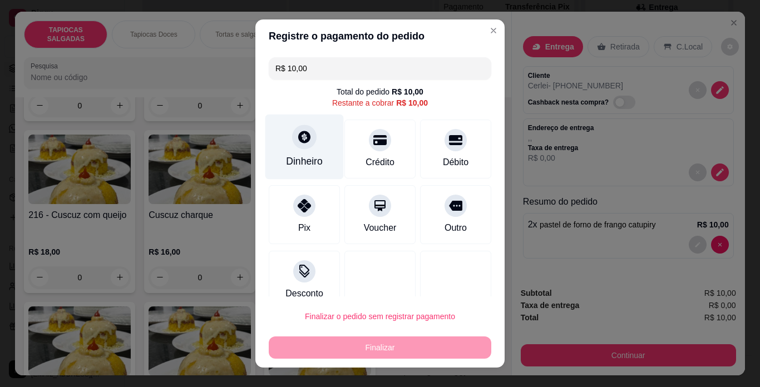
click at [298, 140] on icon at bounding box center [304, 137] width 12 height 12
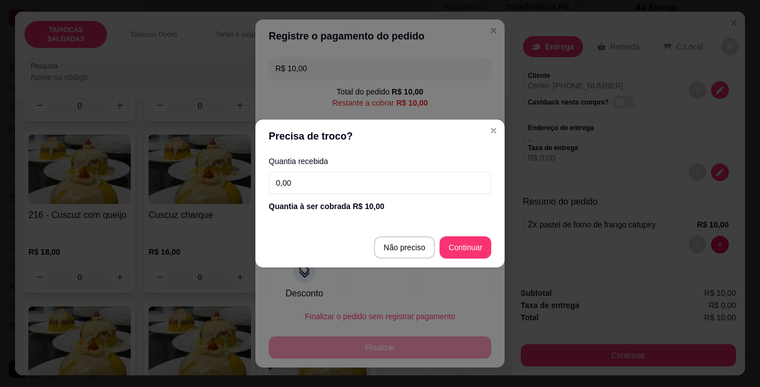
click at [324, 185] on input "0,00" at bounding box center [380, 183] width 223 height 22
type input "10,00"
type input "R$ 0,00"
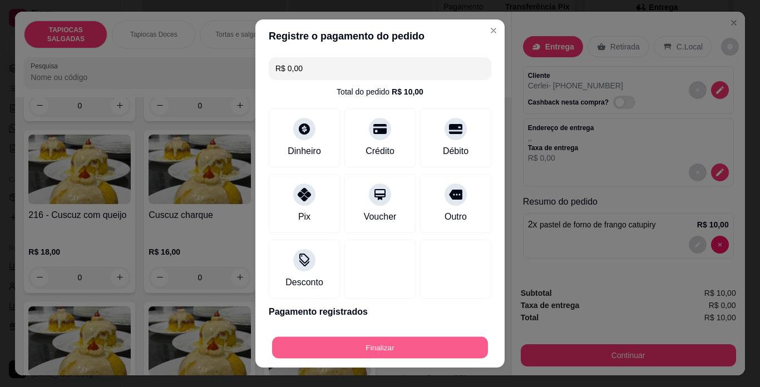
click at [470, 344] on button "Finalizar" at bounding box center [380, 348] width 216 height 22
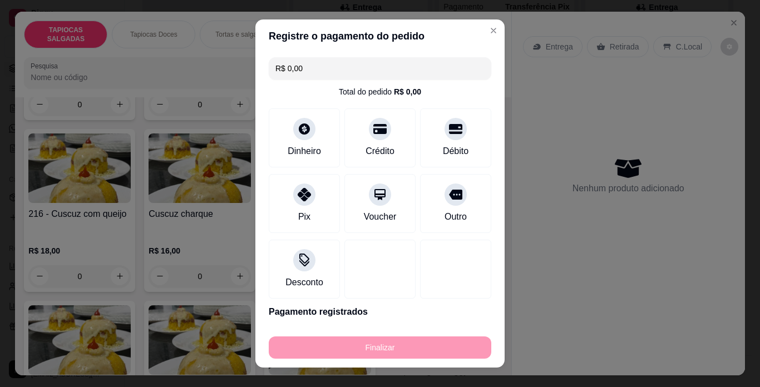
type input "0"
type input "-R$ 10,00"
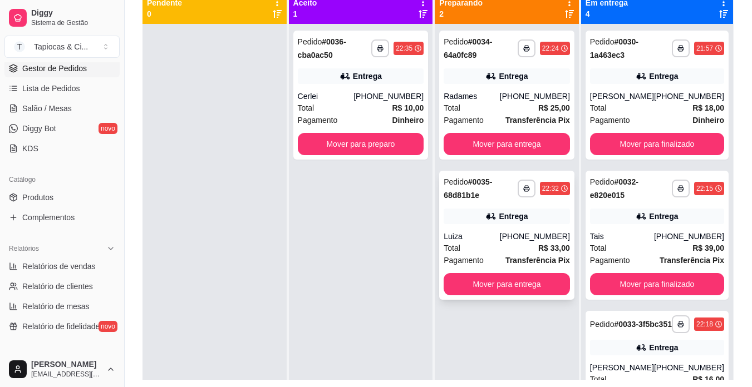
scroll to position [114, 0]
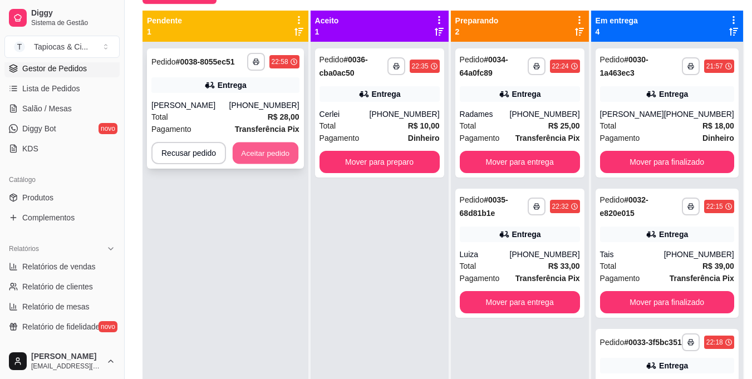
click at [243, 154] on button "Aceitar pedido" at bounding box center [266, 153] width 66 height 22
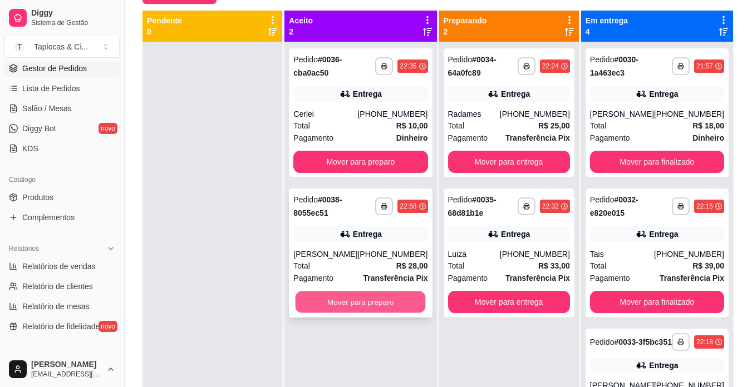
click at [340, 302] on button "Mover para preparo" at bounding box center [360, 303] width 130 height 22
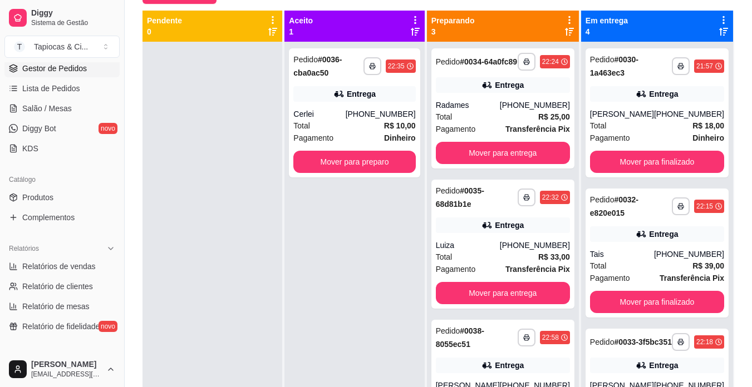
scroll to position [31, 0]
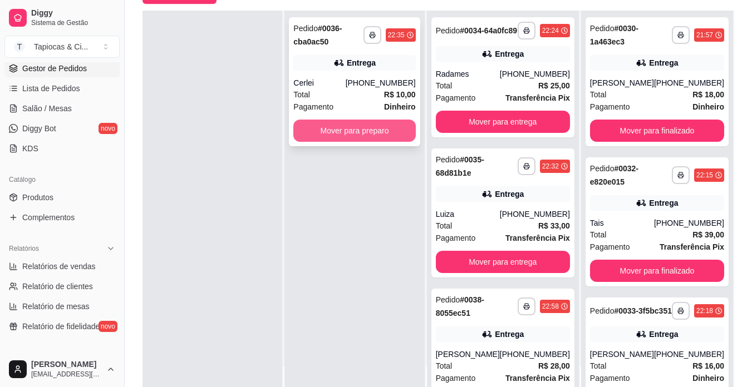
click at [344, 132] on button "Mover para preparo" at bounding box center [354, 131] width 122 height 22
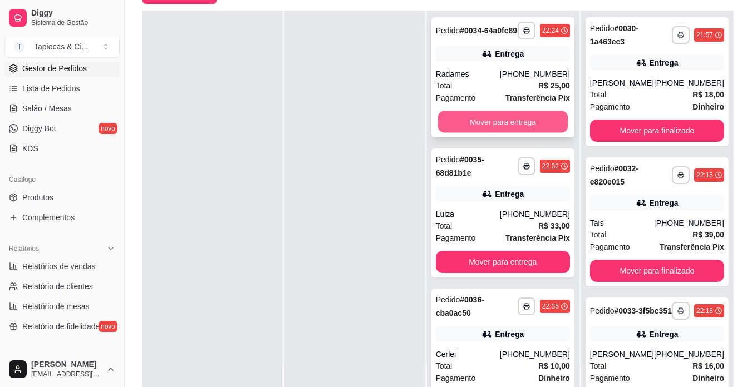
click at [474, 130] on button "Mover para entrega" at bounding box center [502, 122] width 130 height 22
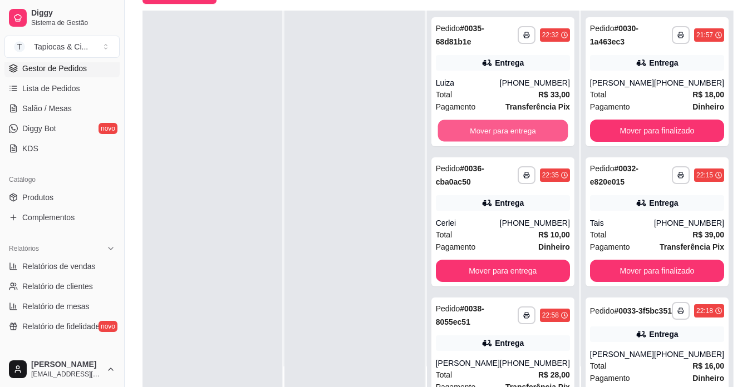
click at [474, 130] on button "Mover para entrega" at bounding box center [502, 131] width 130 height 22
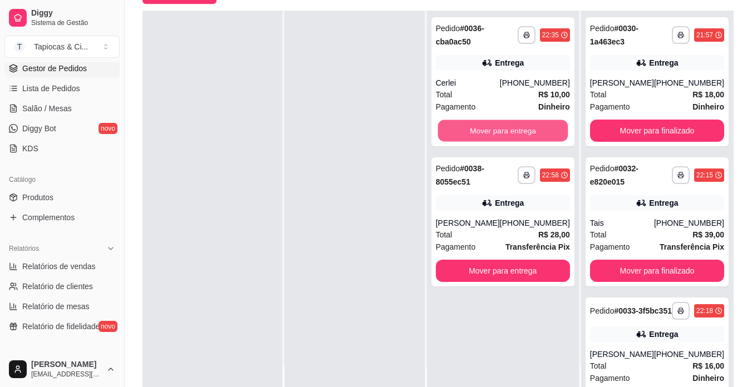
click at [474, 130] on button "Mover para entrega" at bounding box center [502, 131] width 130 height 22
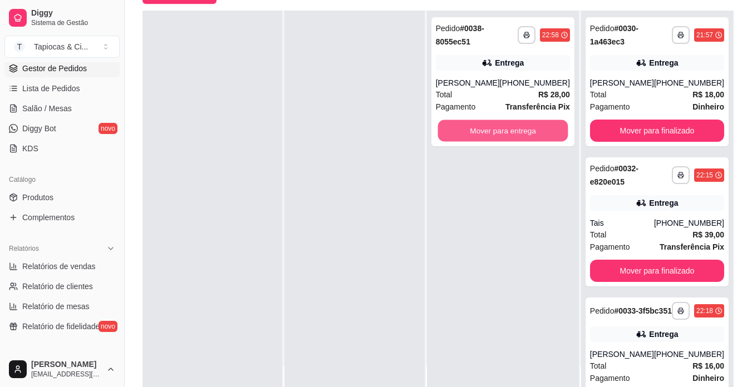
click at [475, 130] on button "Mover para entrega" at bounding box center [502, 131] width 130 height 22
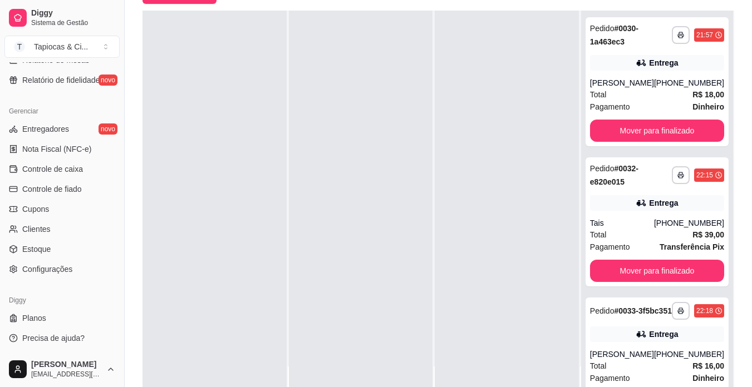
scroll to position [170, 0]
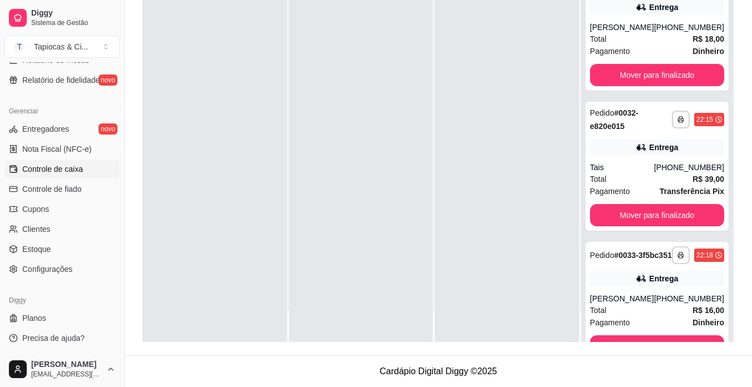
click at [73, 171] on span "Controle de caixa" at bounding box center [52, 169] width 61 height 11
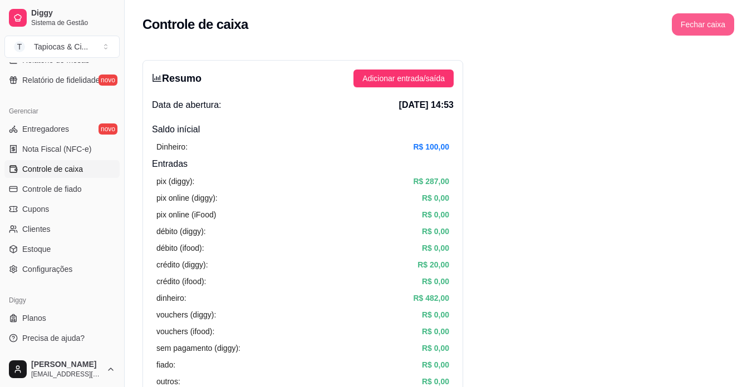
click at [705, 19] on button "Fechar caixa" at bounding box center [703, 24] width 62 height 22
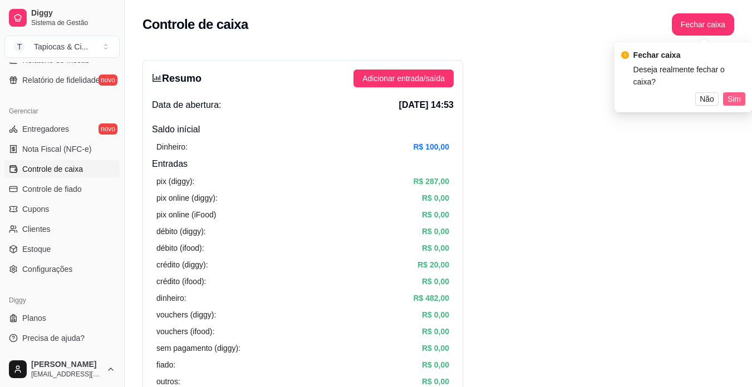
click at [738, 93] on span "Sim" at bounding box center [733, 99] width 13 height 12
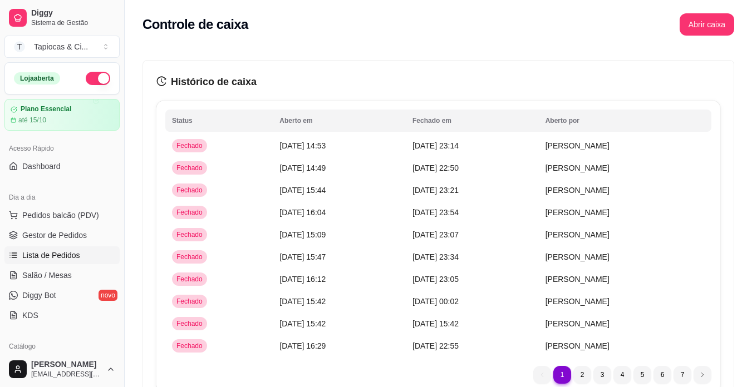
click at [35, 252] on span "Lista de Pedidos" at bounding box center [51, 255] width 58 height 11
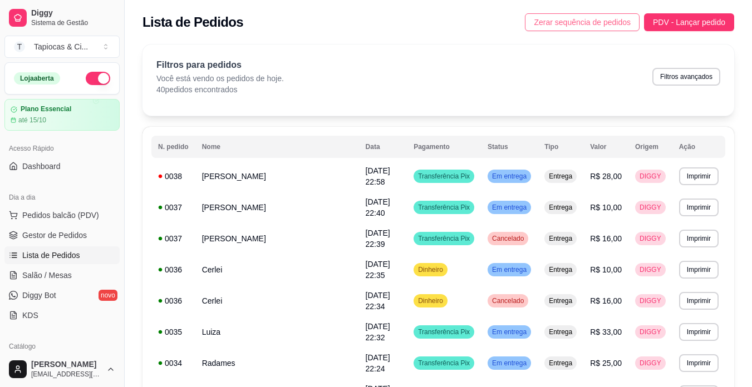
click at [601, 30] on button "Zerar sequência de pedidos" at bounding box center [582, 22] width 115 height 18
